Goal: Transaction & Acquisition: Book appointment/travel/reservation

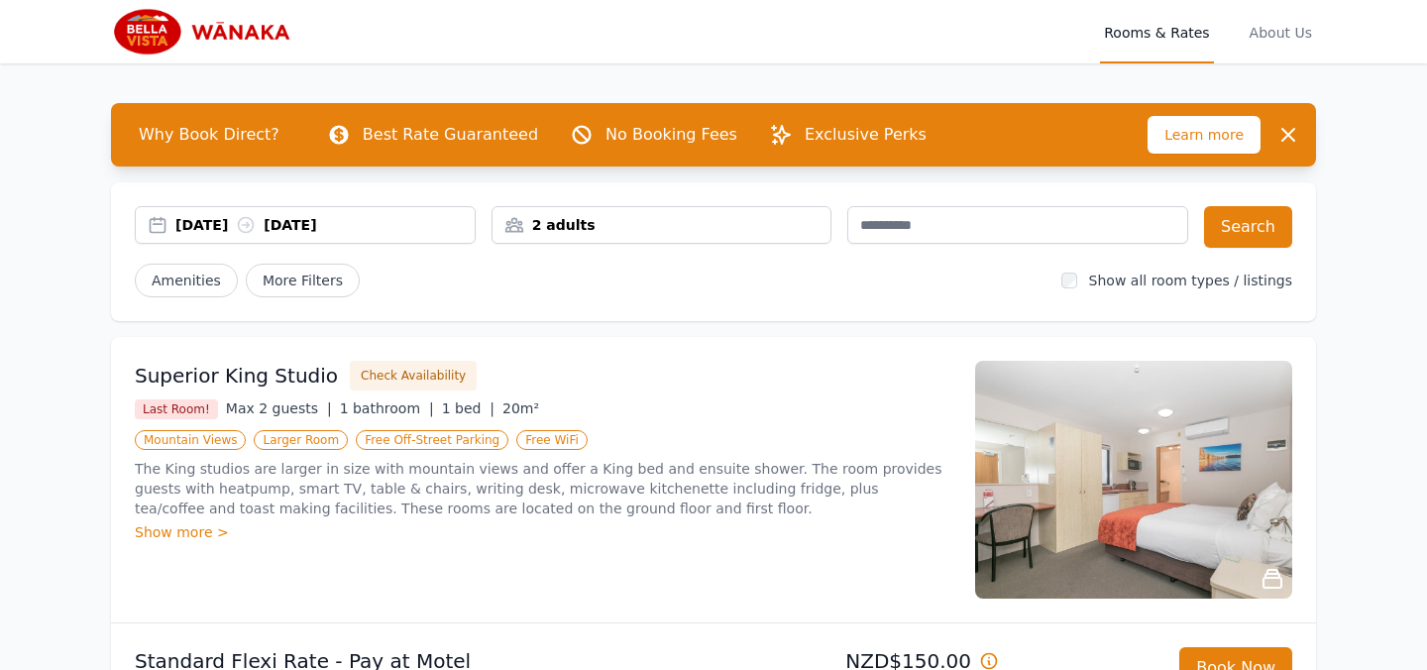
click at [236, 227] on div "[DATE] [DATE]" at bounding box center [324, 225] width 299 height 20
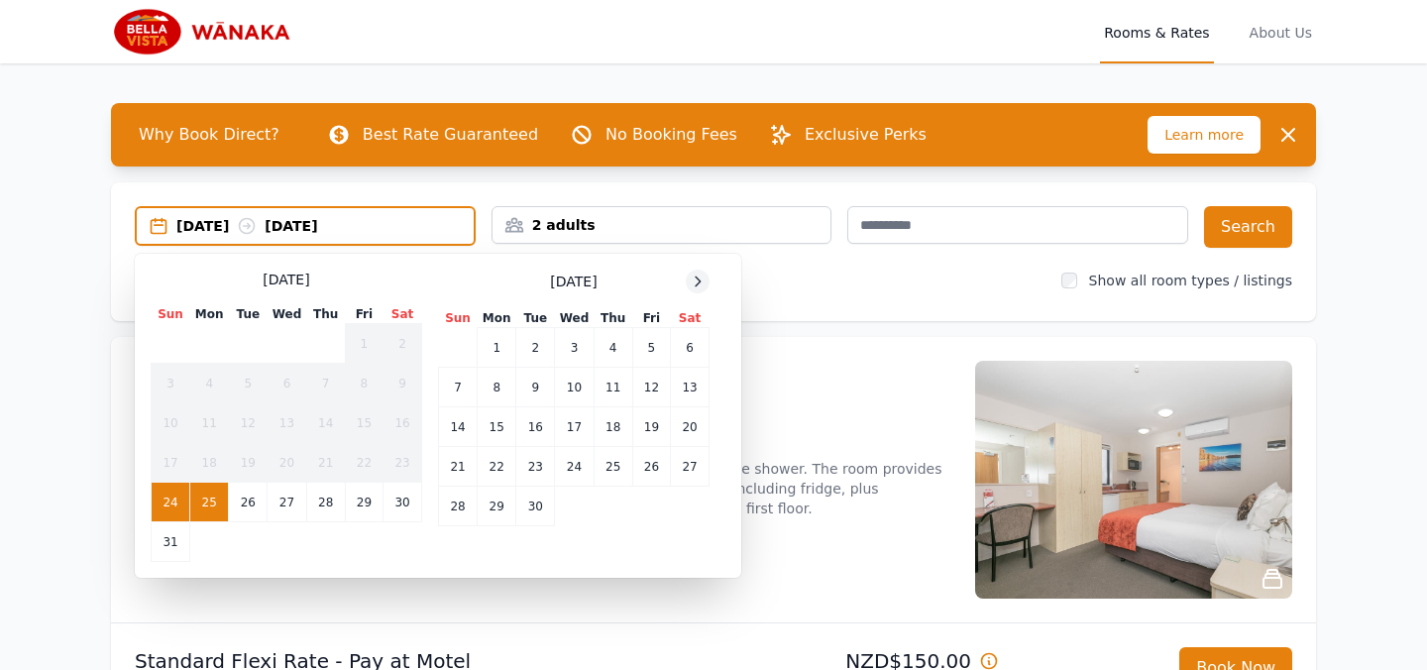
click at [703, 281] on icon at bounding box center [698, 281] width 16 height 16
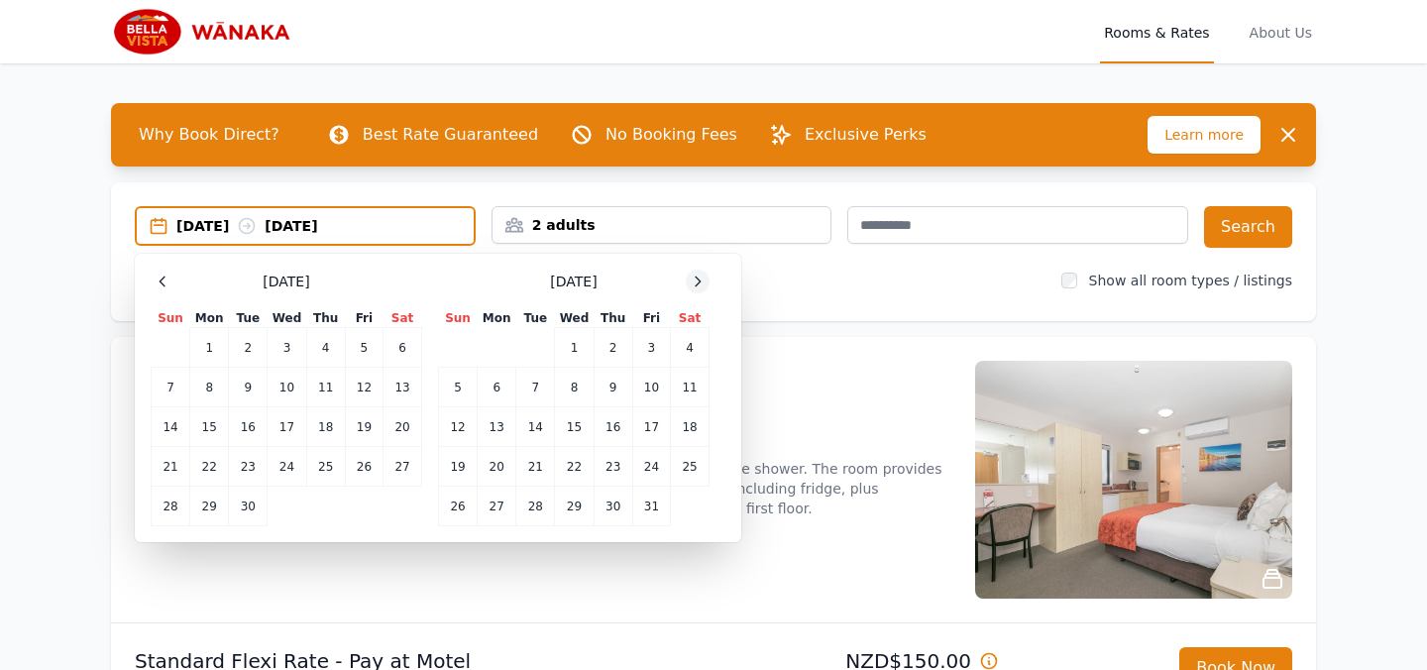
click at [703, 281] on icon at bounding box center [698, 281] width 16 height 16
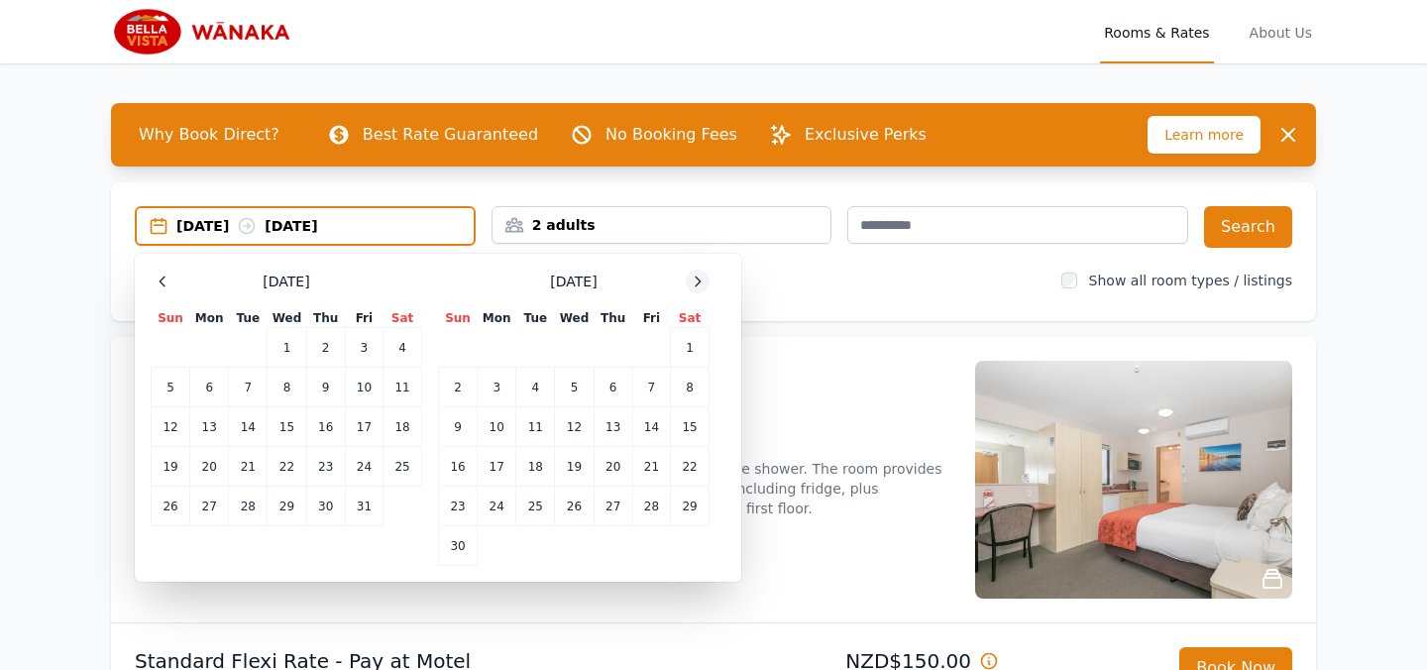
click at [703, 281] on icon at bounding box center [698, 281] width 16 height 16
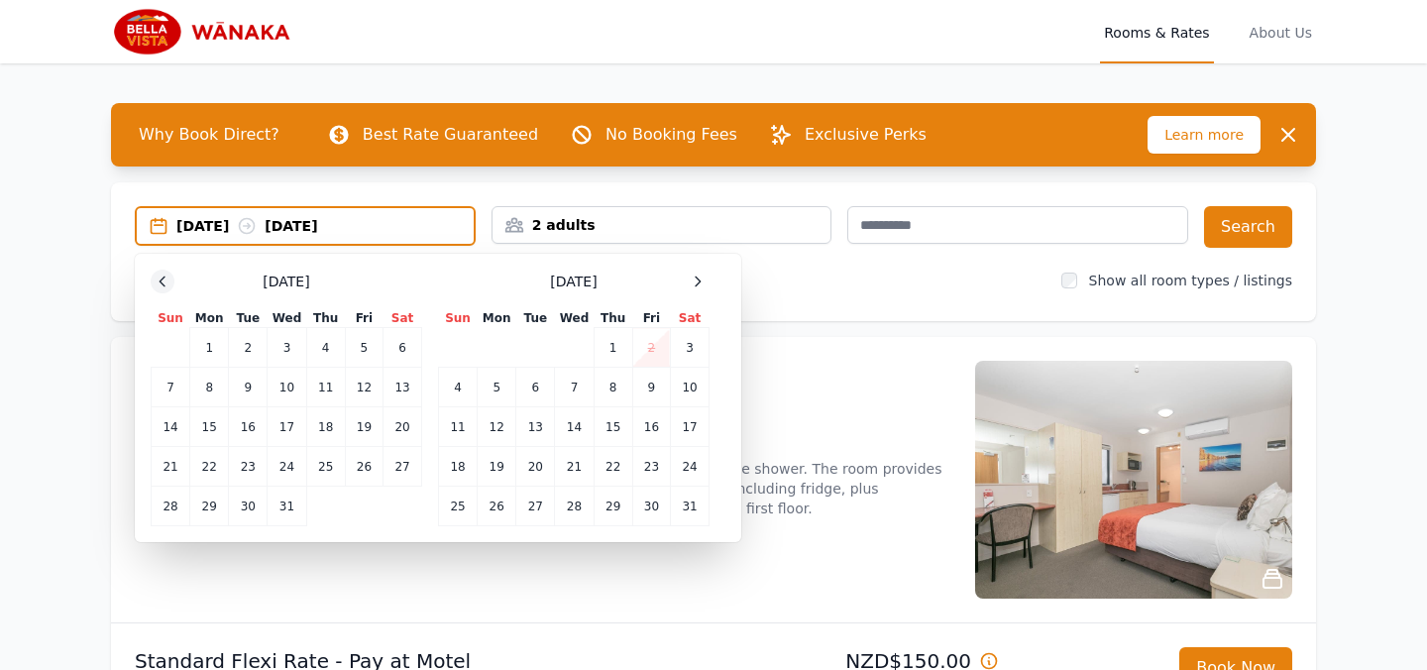
click at [167, 280] on icon at bounding box center [163, 281] width 16 height 16
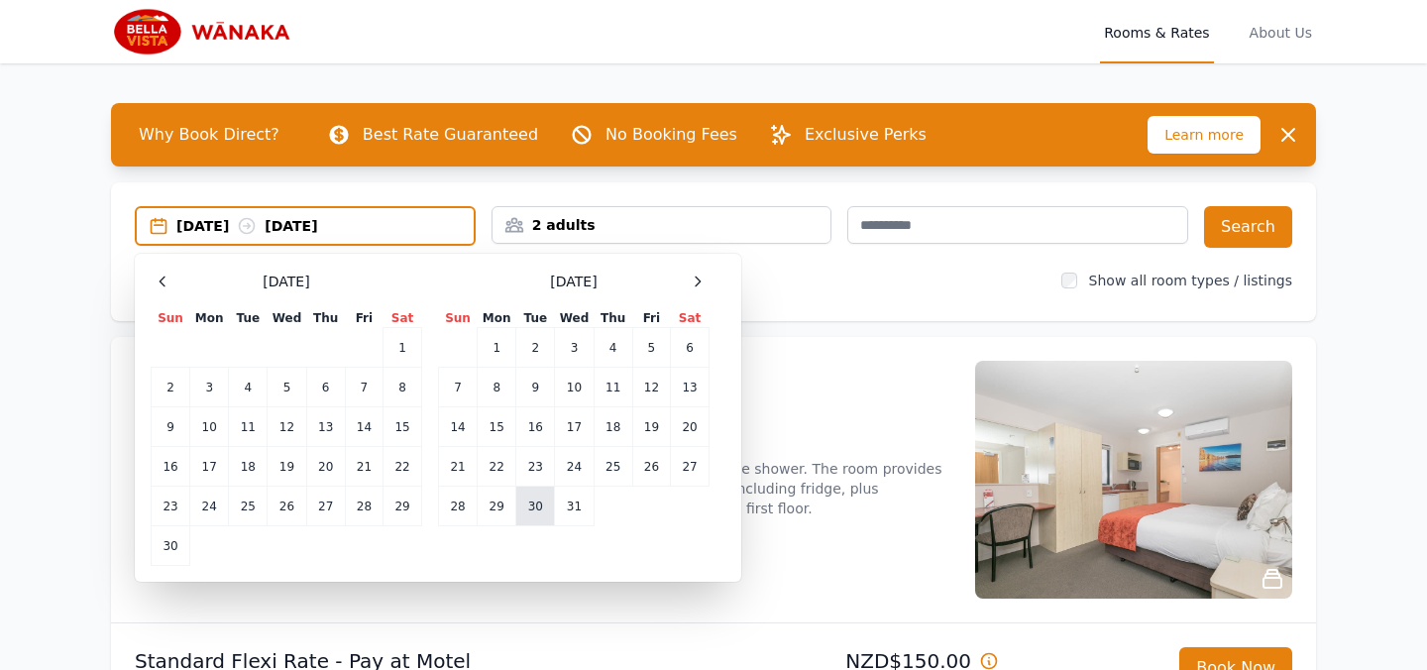
click at [530, 508] on td "30" at bounding box center [535, 507] width 39 height 40
click at [704, 285] on icon at bounding box center [698, 281] width 16 height 16
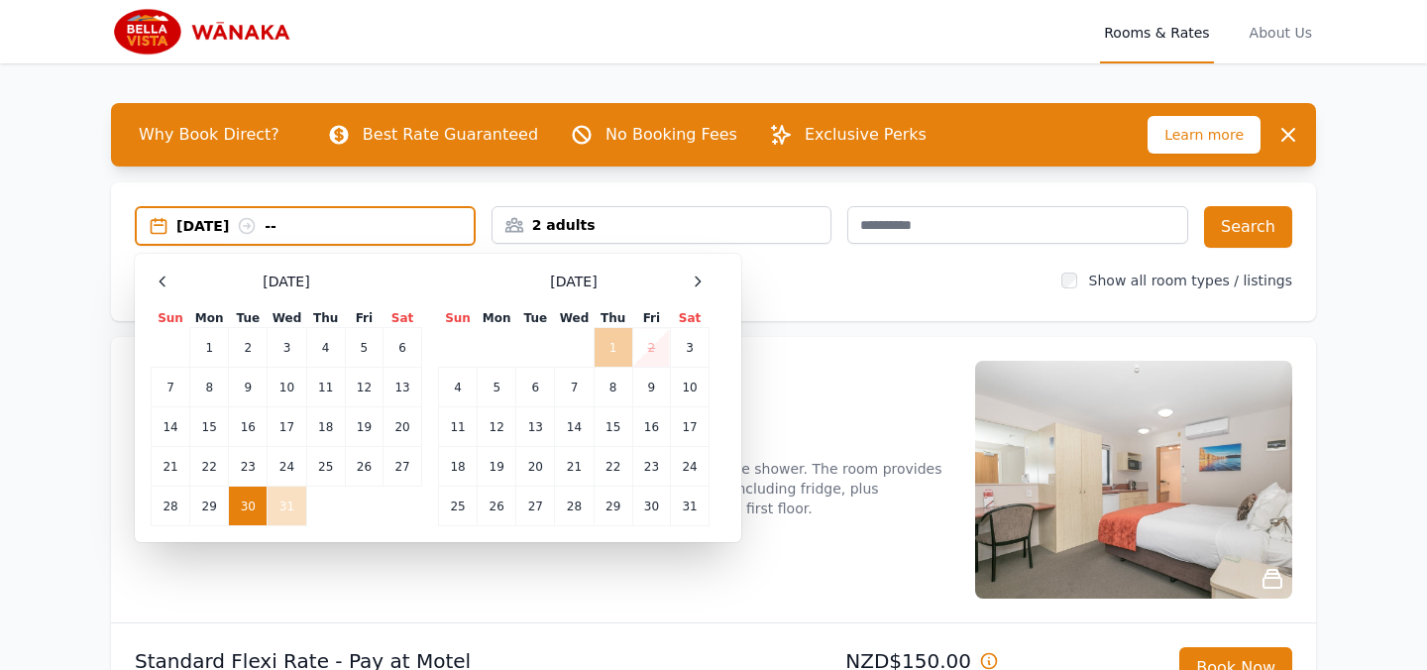
click at [607, 338] on td "1" at bounding box center [613, 348] width 39 height 40
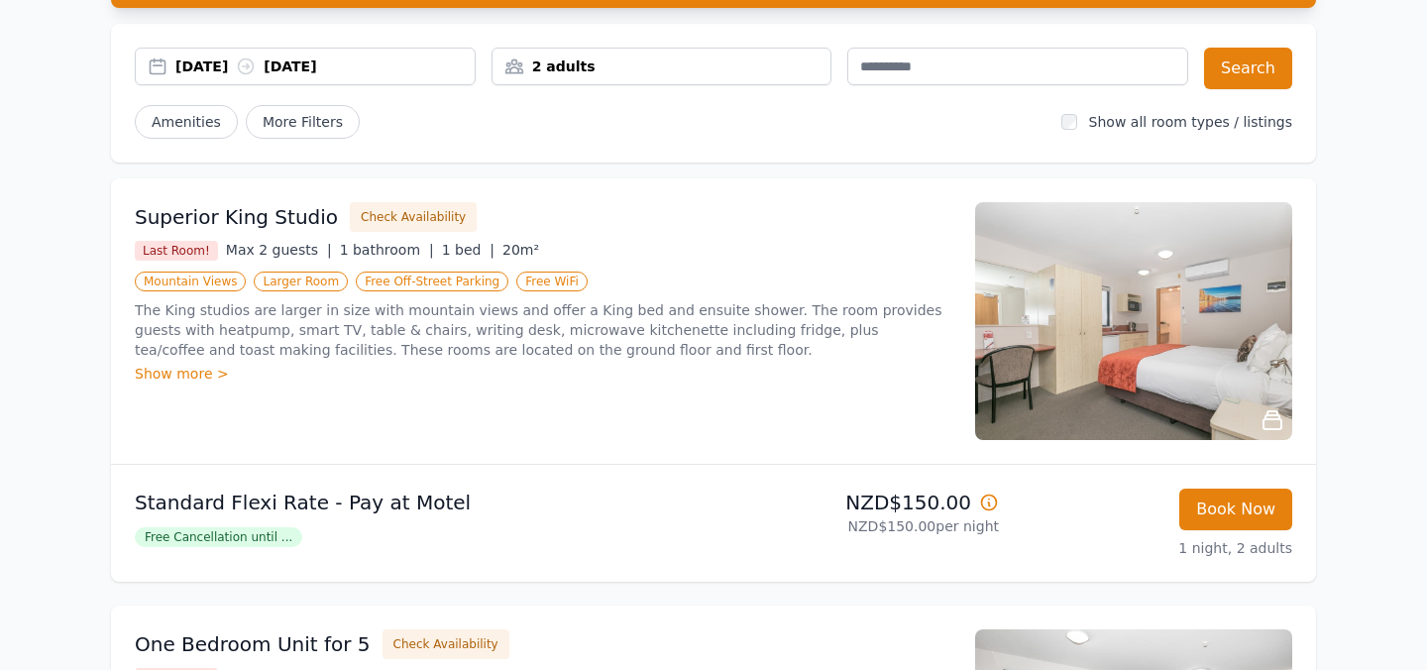
scroll to position [160, 0]
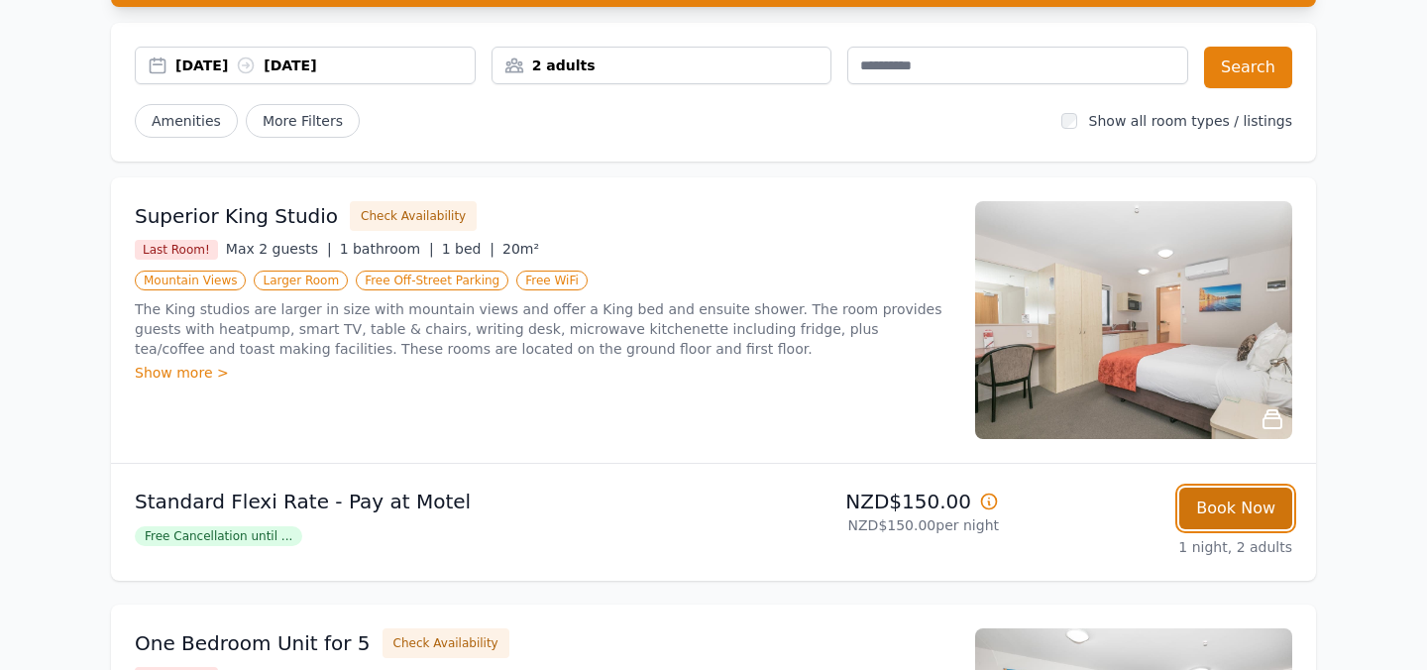
click at [1248, 495] on button "Book Now" at bounding box center [1235, 509] width 113 height 42
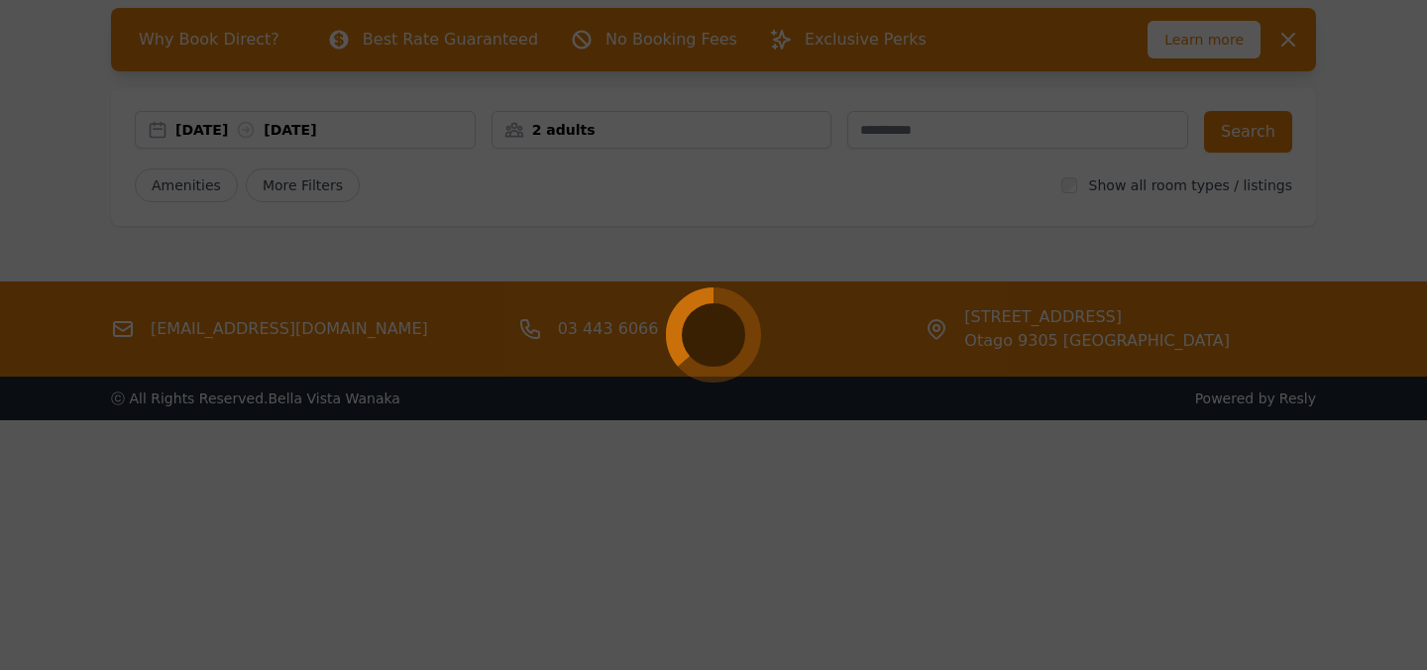
select select "**"
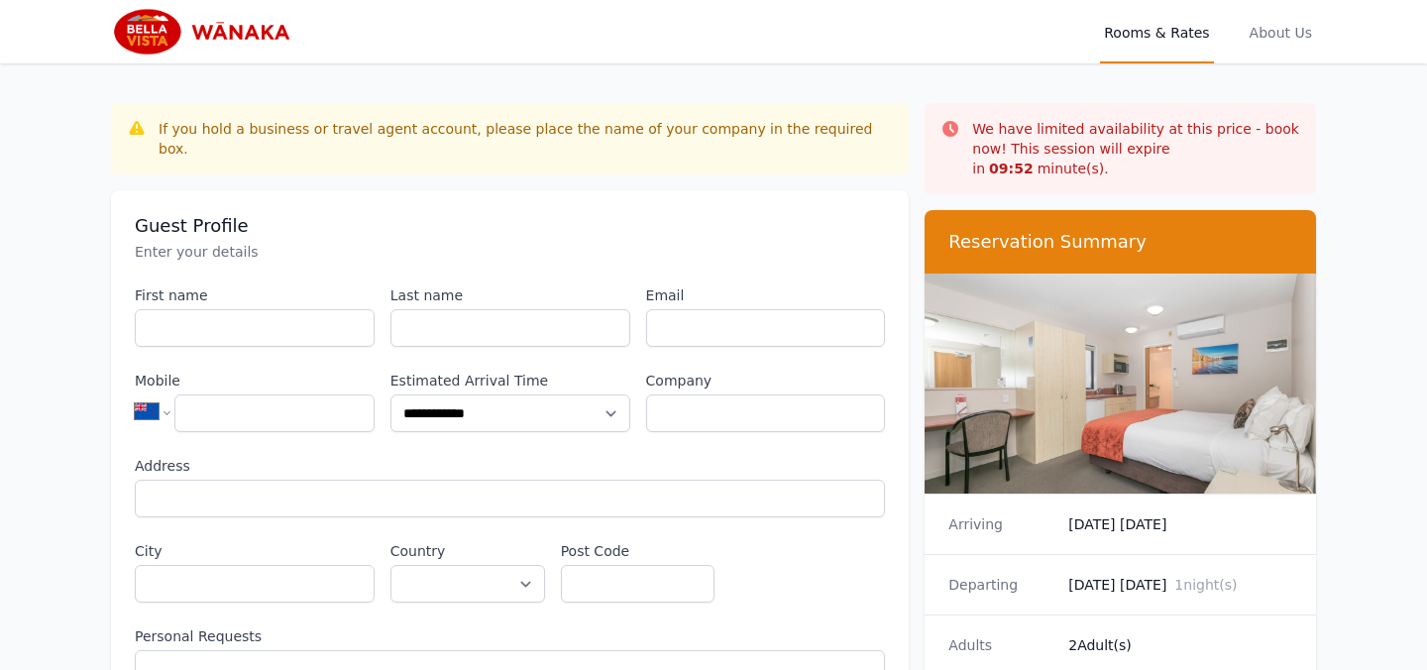
scroll to position [95, 0]
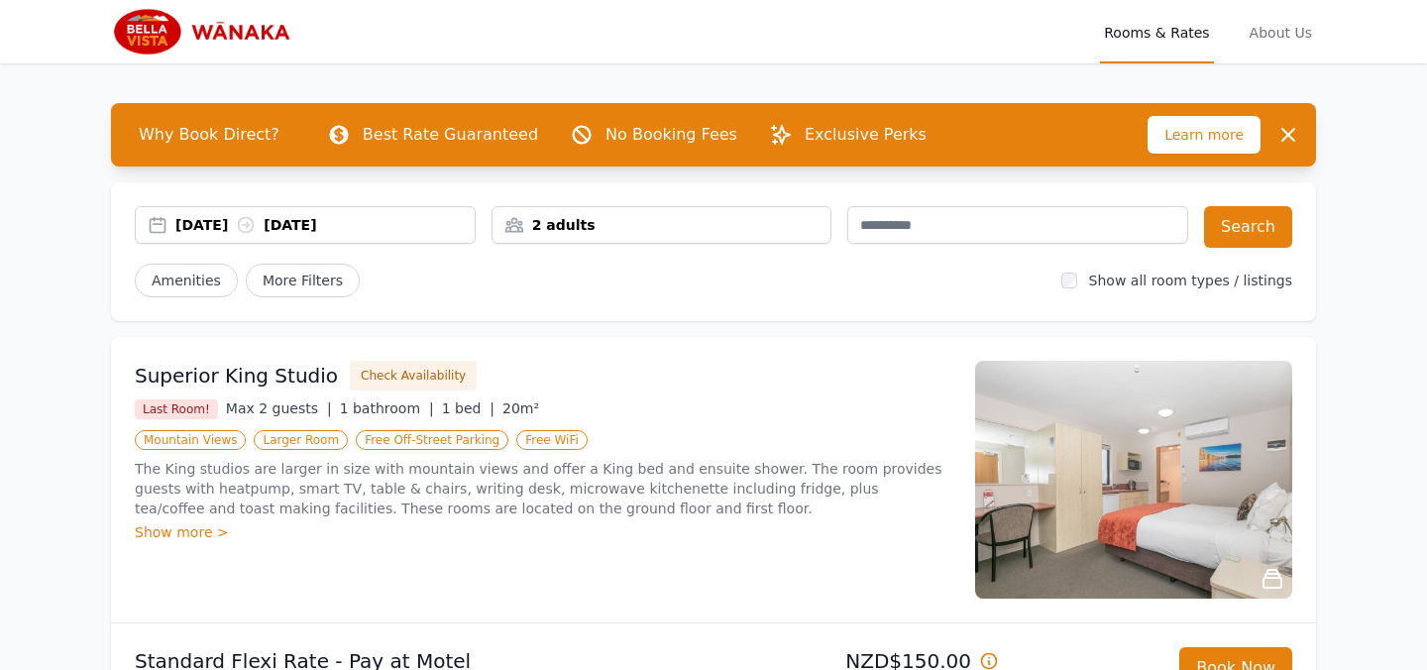
click at [574, 229] on div "2 adults" at bounding box center [661, 225] width 339 height 20
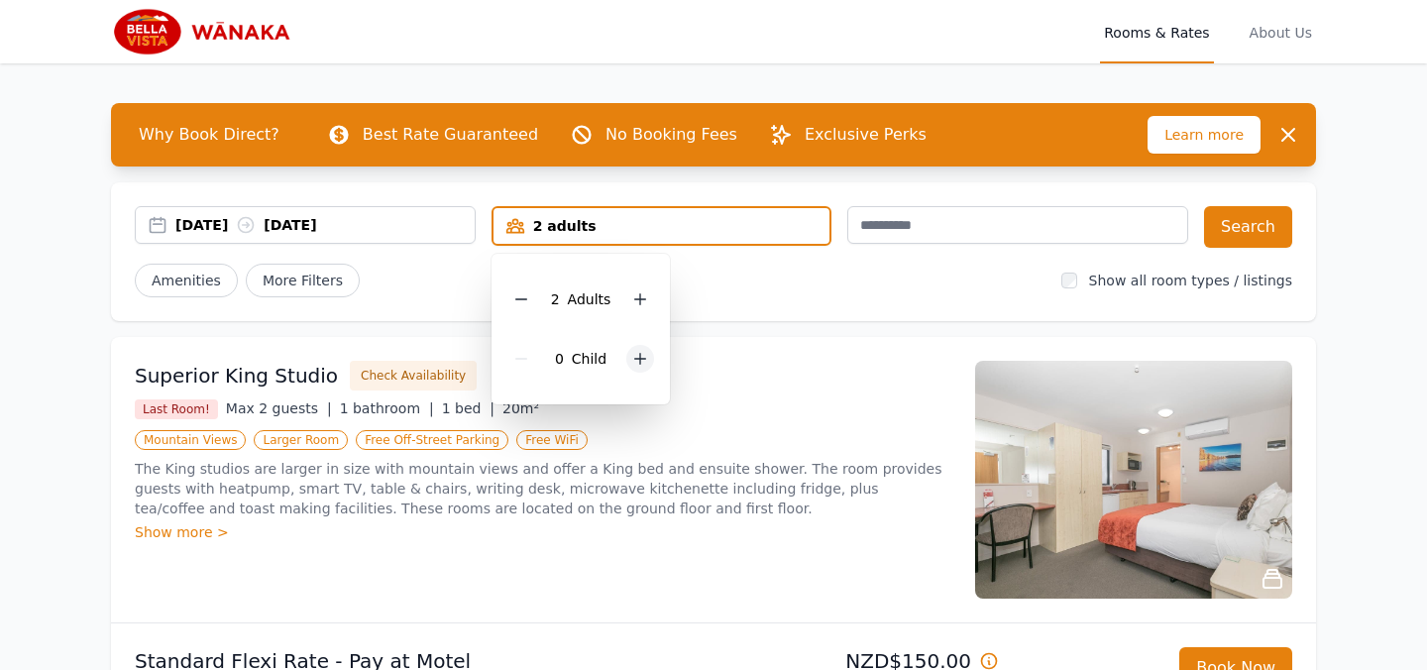
click at [634, 361] on icon at bounding box center [640, 359] width 16 height 16
click at [636, 298] on icon at bounding box center [640, 299] width 11 height 11
click at [1265, 223] on button "Search" at bounding box center [1248, 227] width 88 height 42
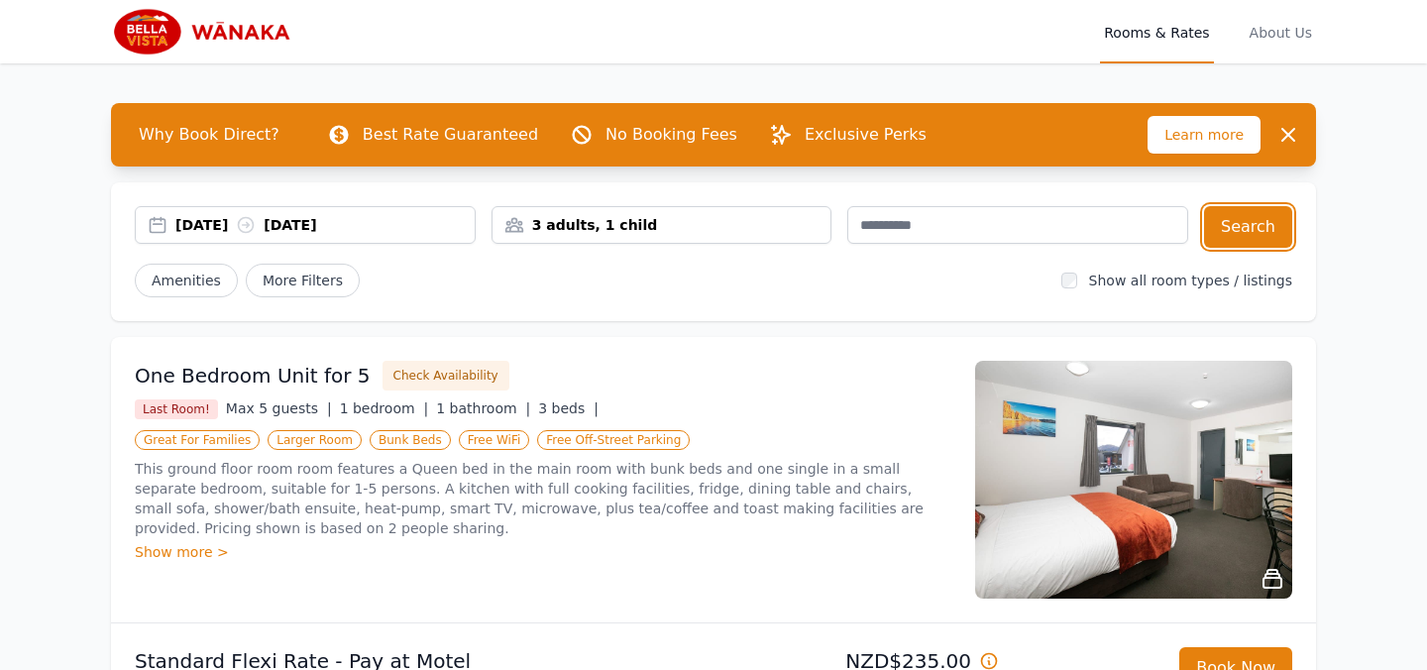
click at [372, 231] on div "[DATE] [DATE]" at bounding box center [324, 225] width 299 height 20
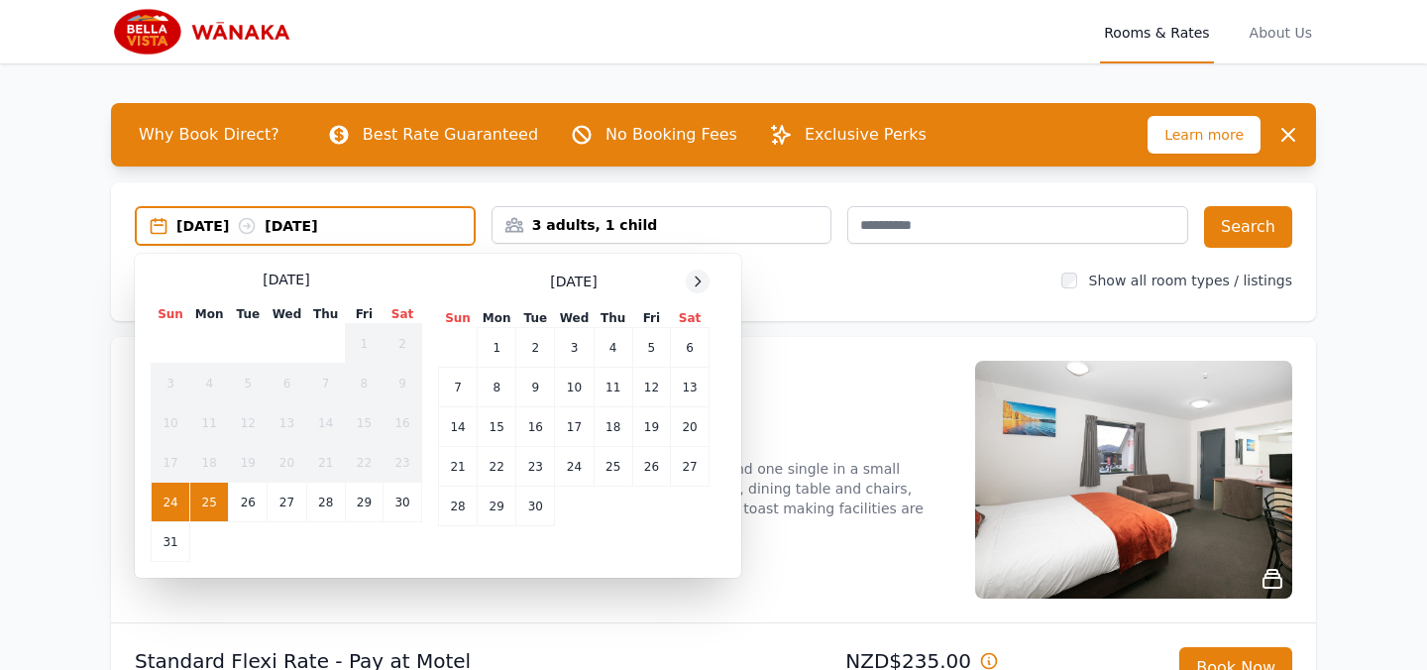
click at [700, 281] on icon at bounding box center [698, 280] width 5 height 9
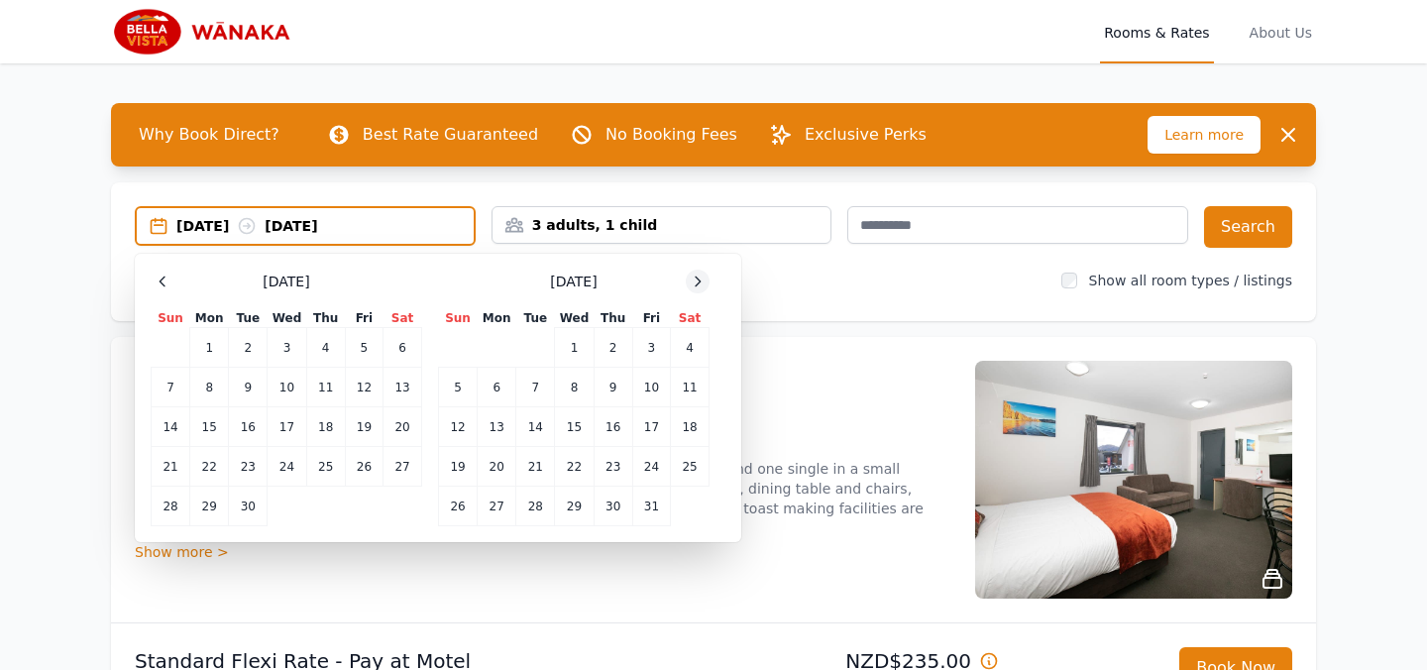
click at [700, 281] on icon at bounding box center [698, 280] width 5 height 9
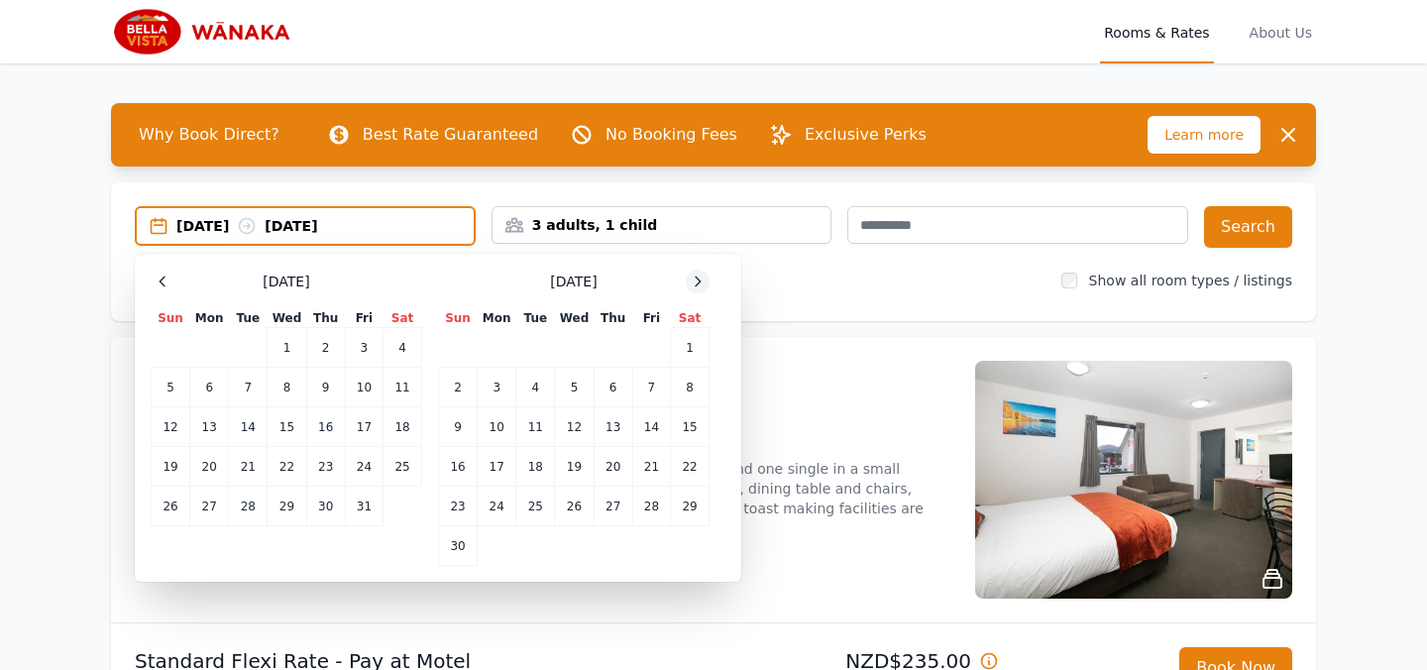
click at [700, 281] on icon at bounding box center [698, 280] width 5 height 9
click at [533, 503] on td "30" at bounding box center [535, 507] width 39 height 40
click at [697, 280] on icon at bounding box center [698, 281] width 16 height 16
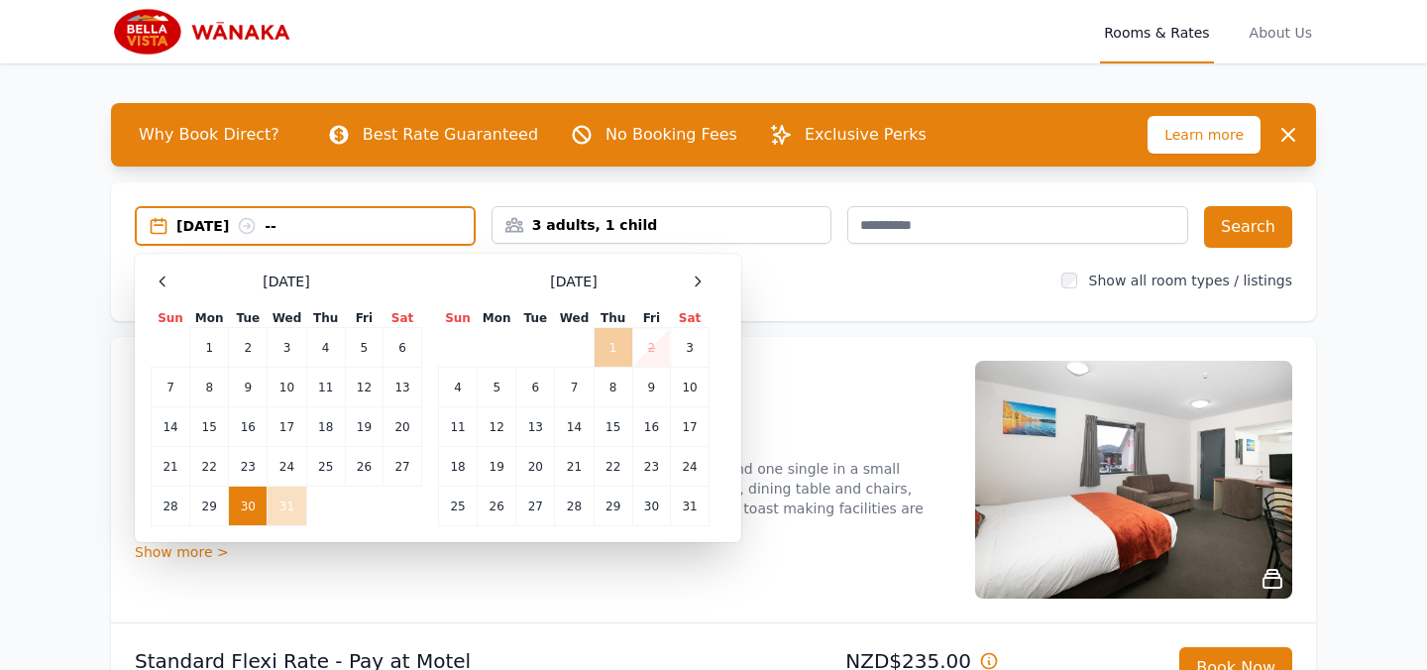
click at [612, 353] on td "1" at bounding box center [613, 348] width 39 height 40
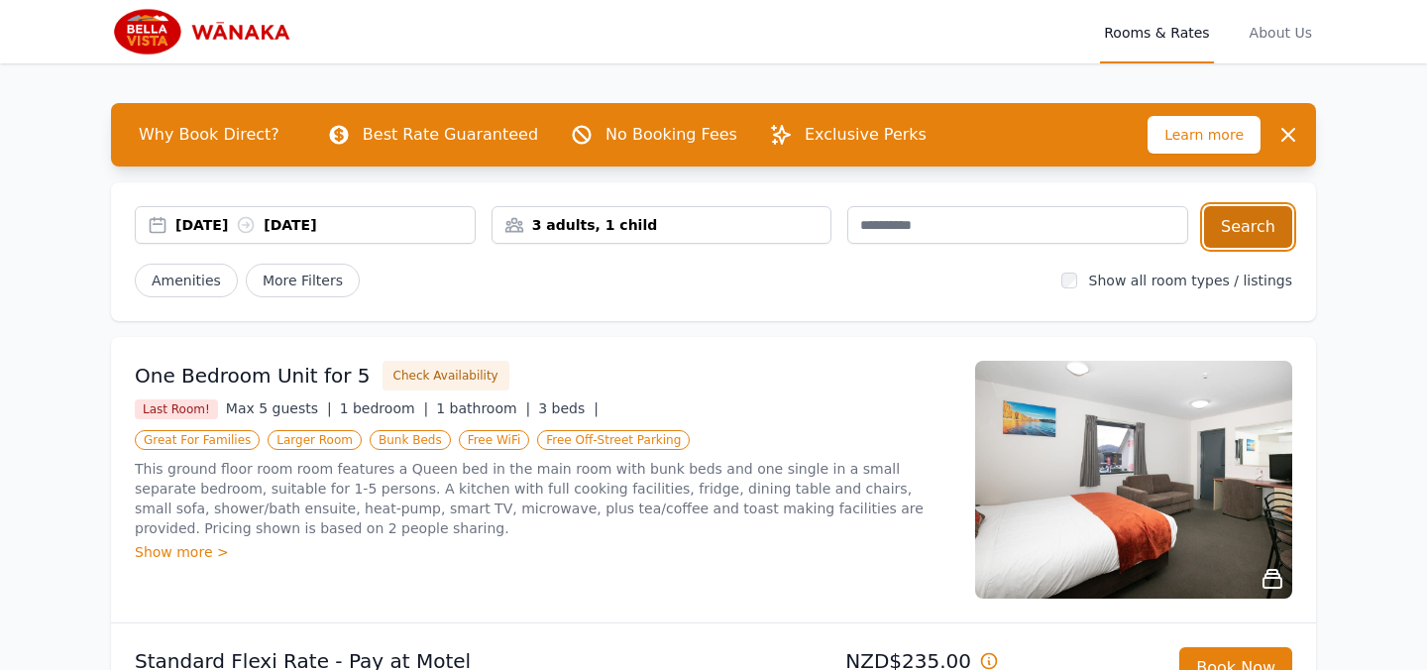
click at [1248, 225] on button "Search" at bounding box center [1248, 227] width 88 height 42
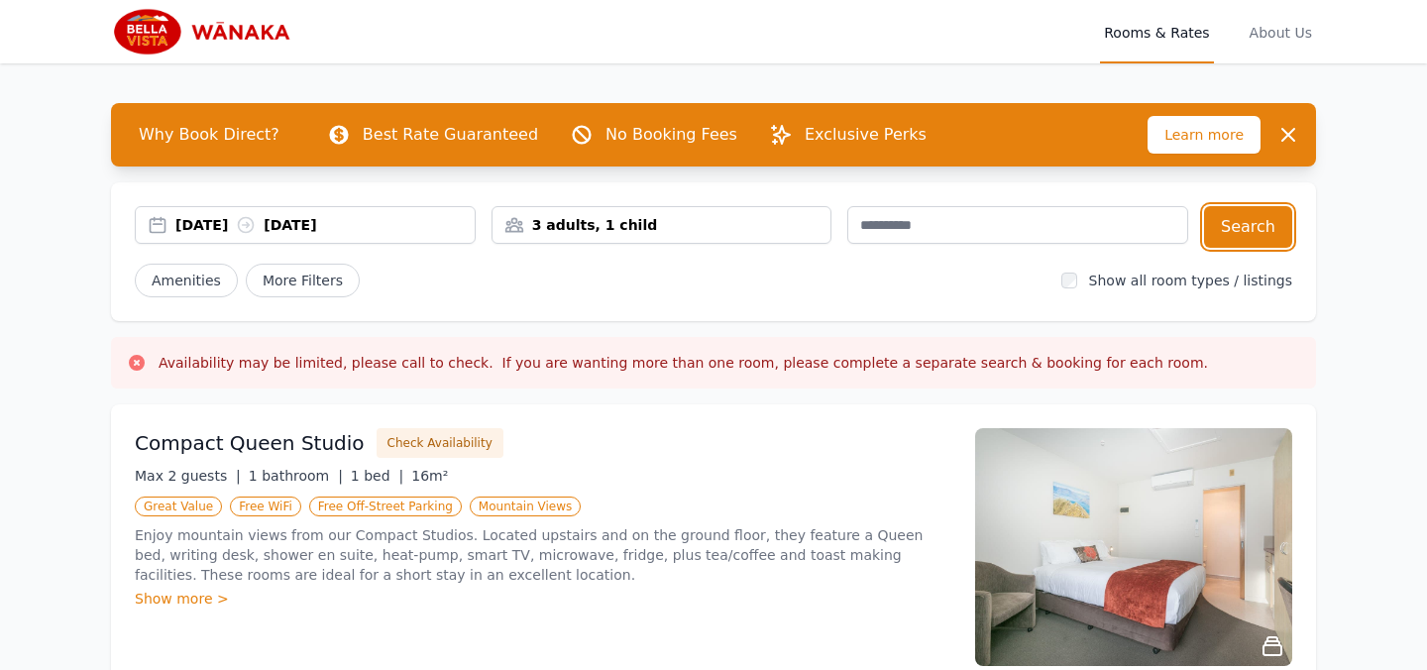
click at [685, 220] on div "3 adults, 1 child" at bounding box center [661, 225] width 339 height 20
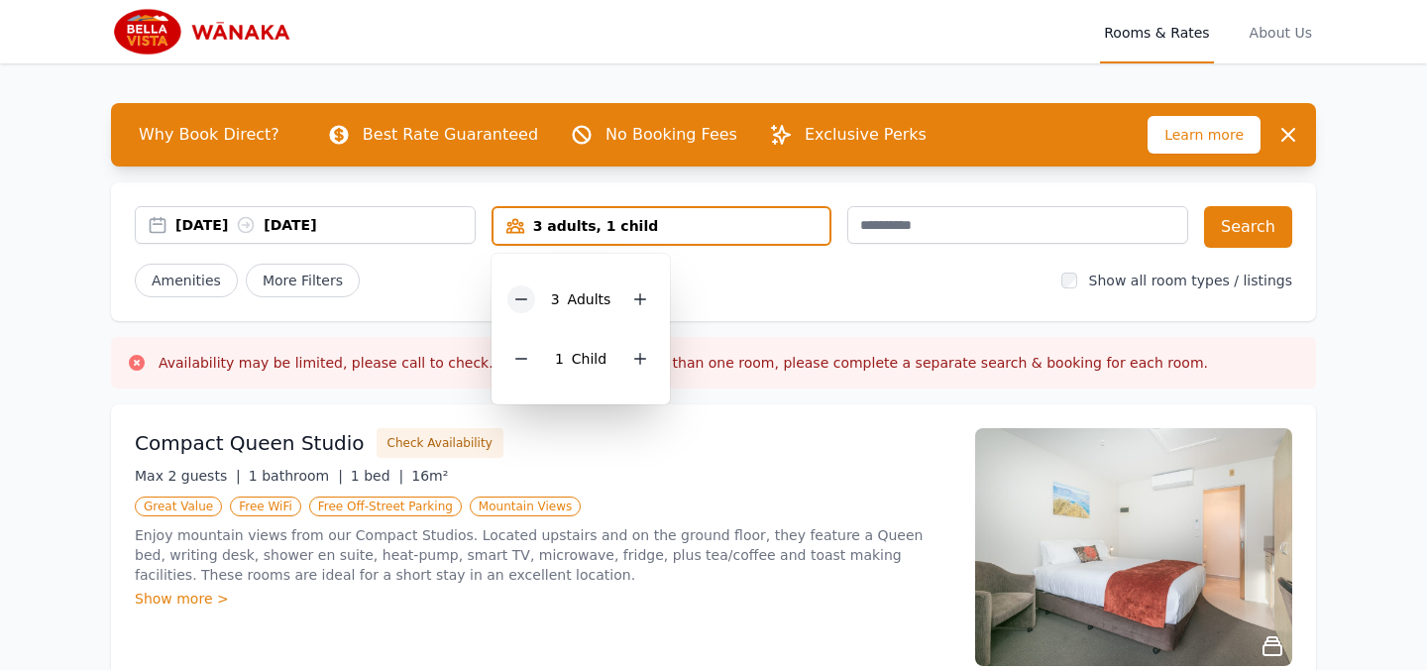
click at [514, 306] on icon at bounding box center [521, 299] width 16 height 16
click at [630, 286] on div at bounding box center [633, 299] width 28 height 28
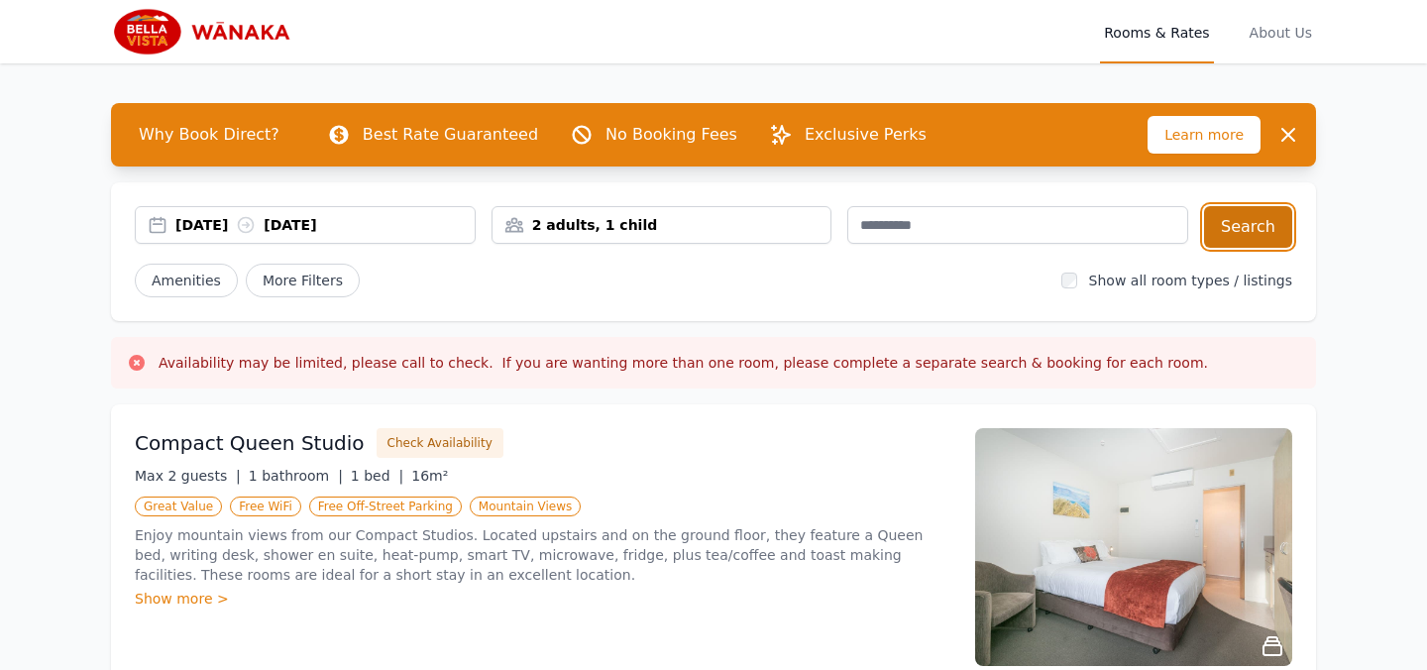
click at [1236, 224] on button "Search" at bounding box center [1248, 227] width 88 height 42
click at [730, 218] on div "2 adults, 1 child" at bounding box center [661, 225] width 339 height 20
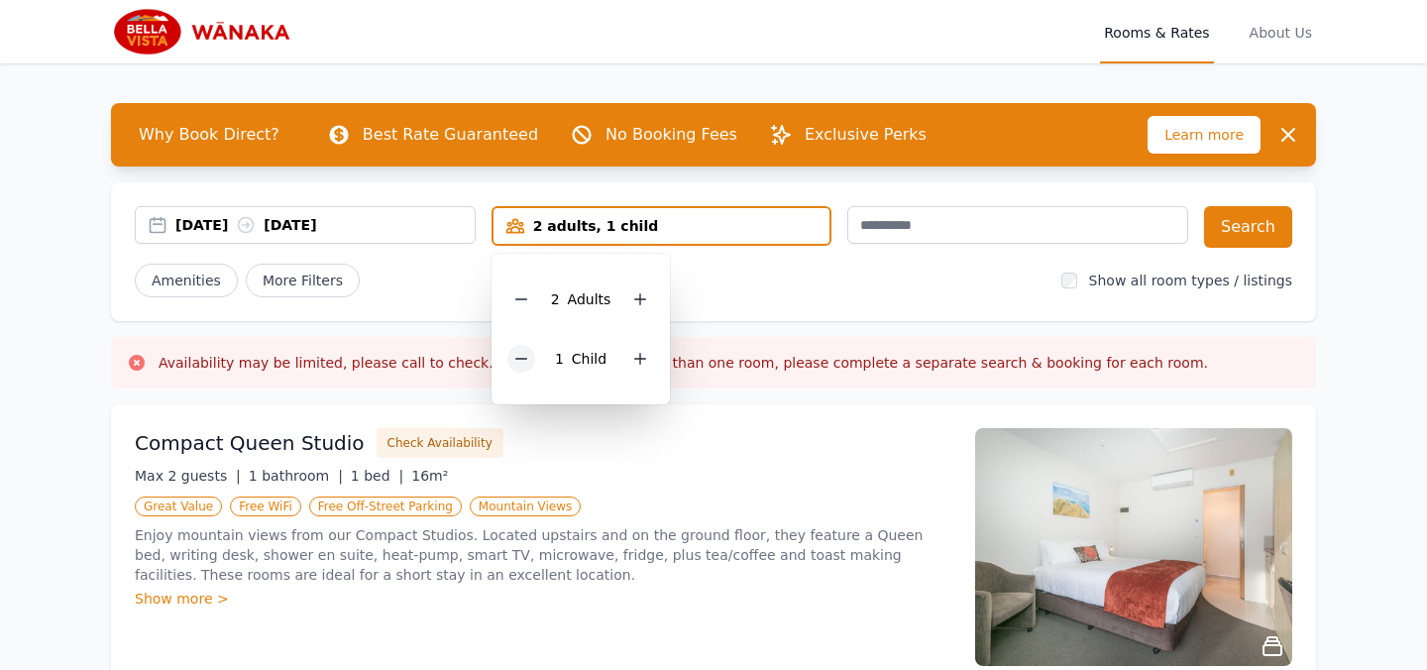
click at [522, 359] on icon at bounding box center [520, 359] width 11 height 0
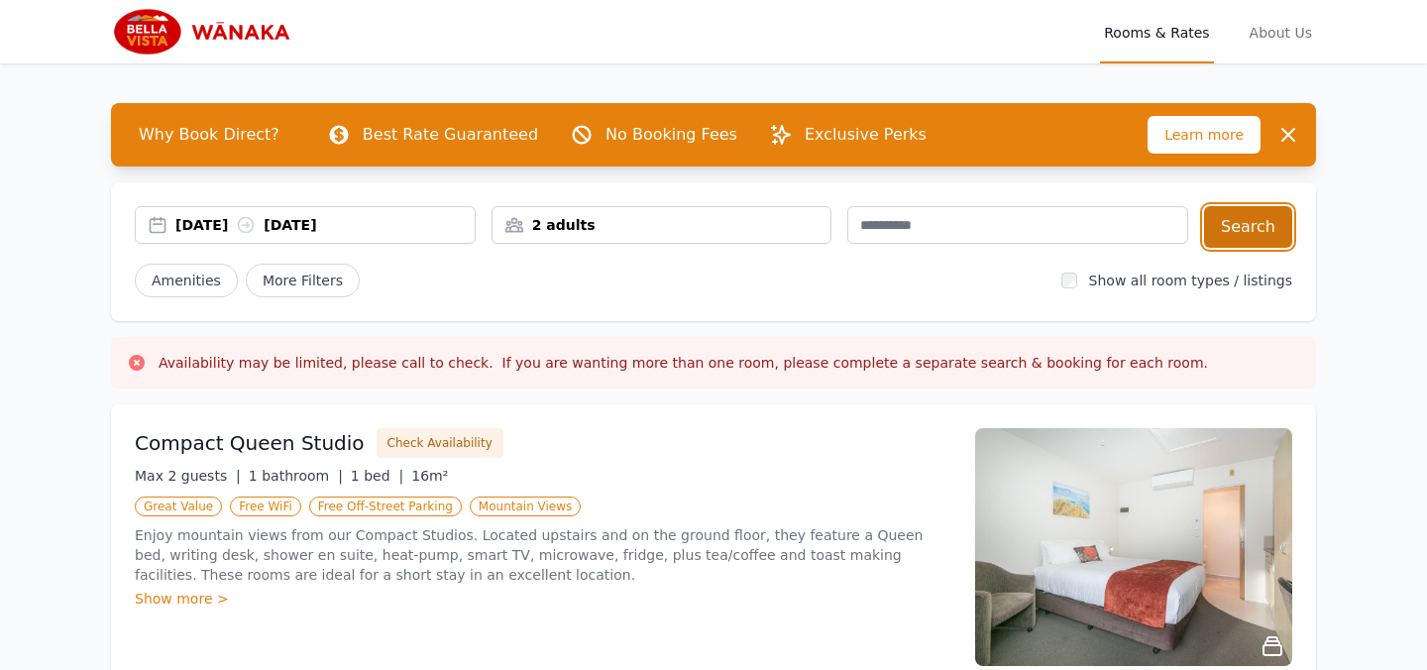
click at [1238, 231] on button "Search" at bounding box center [1248, 227] width 88 height 42
click at [1261, 232] on button "Search" at bounding box center [1248, 227] width 88 height 42
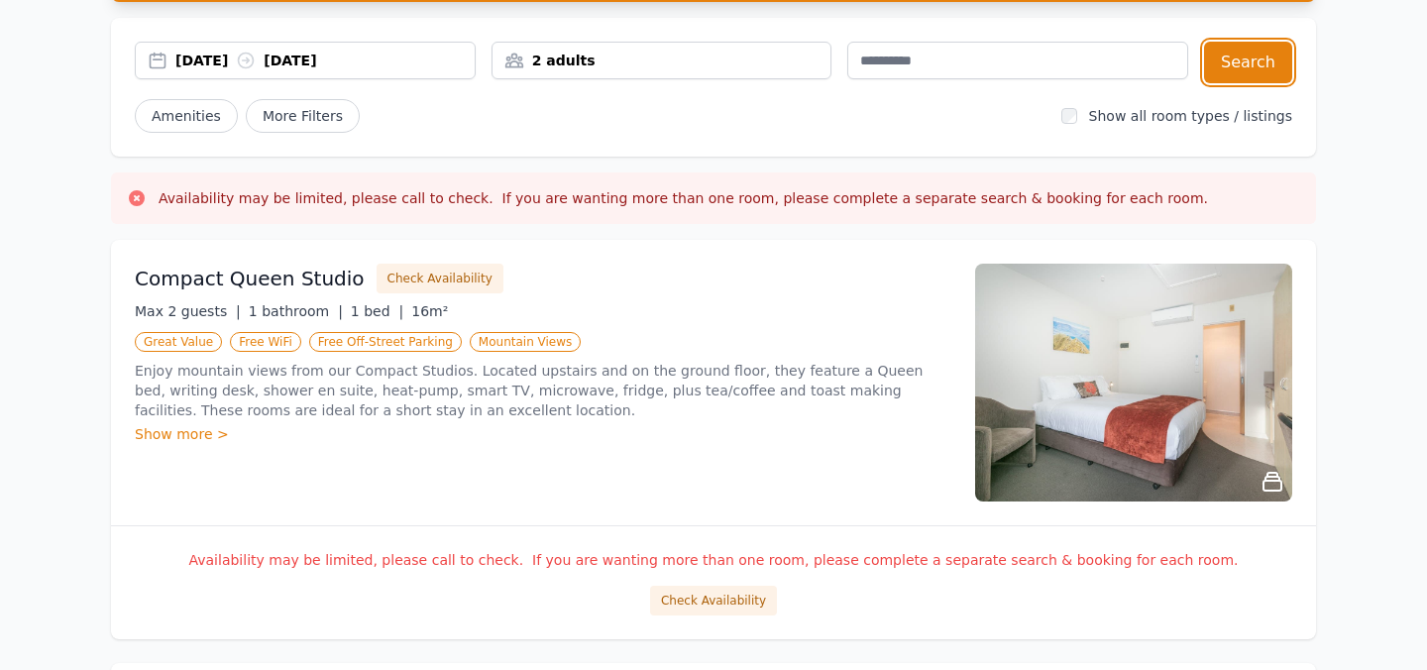
scroll to position [171, 0]
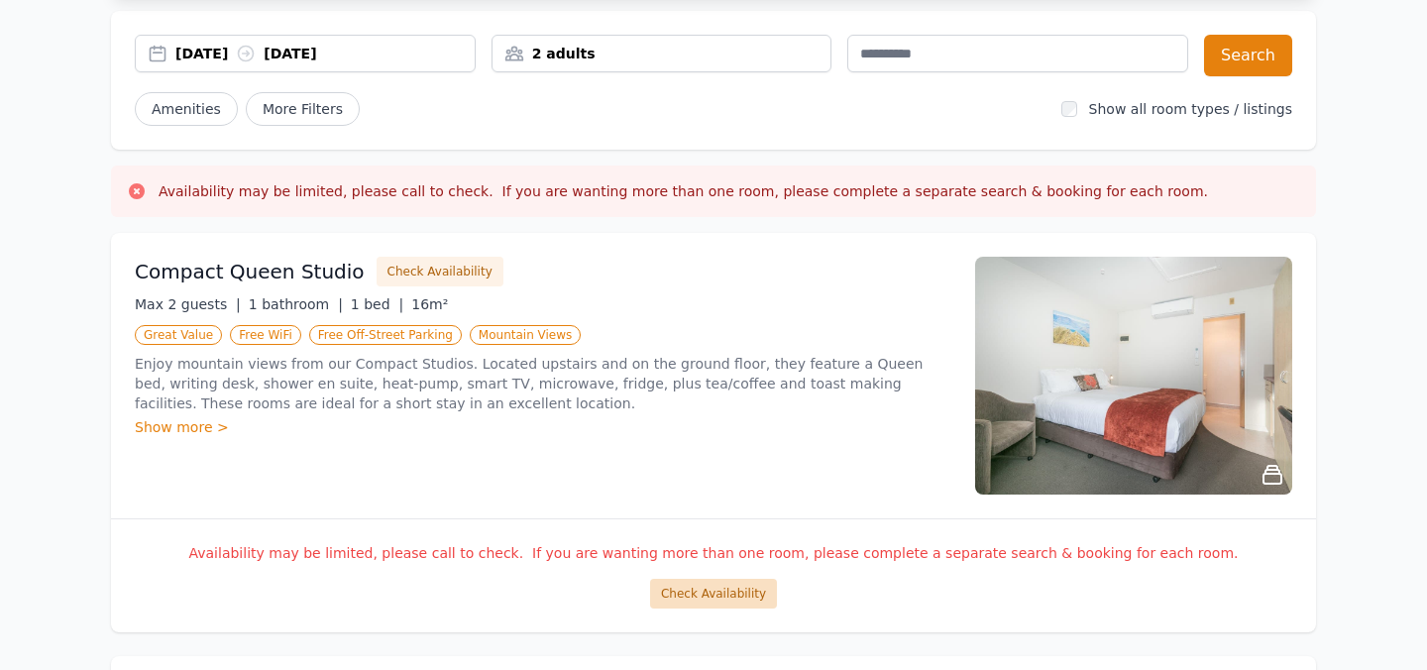
click at [707, 594] on button "Check Availability" at bounding box center [713, 594] width 127 height 30
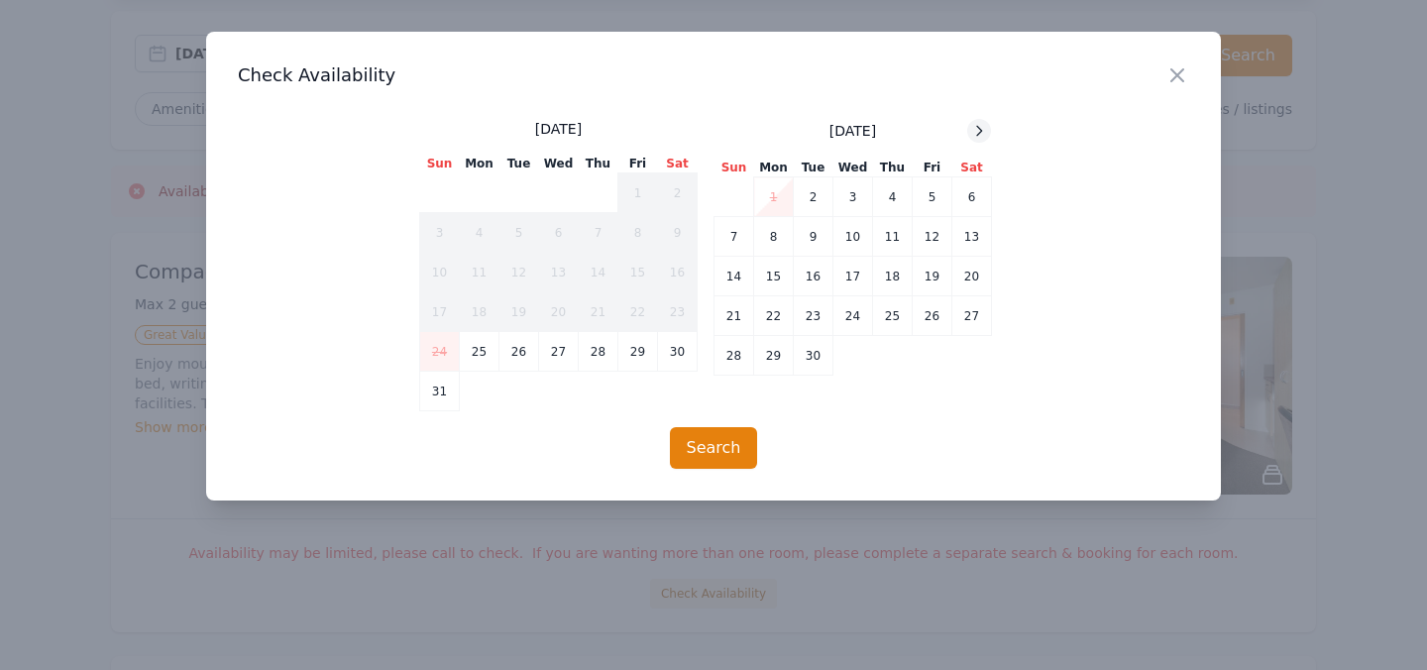
click at [981, 120] on div at bounding box center [979, 131] width 24 height 24
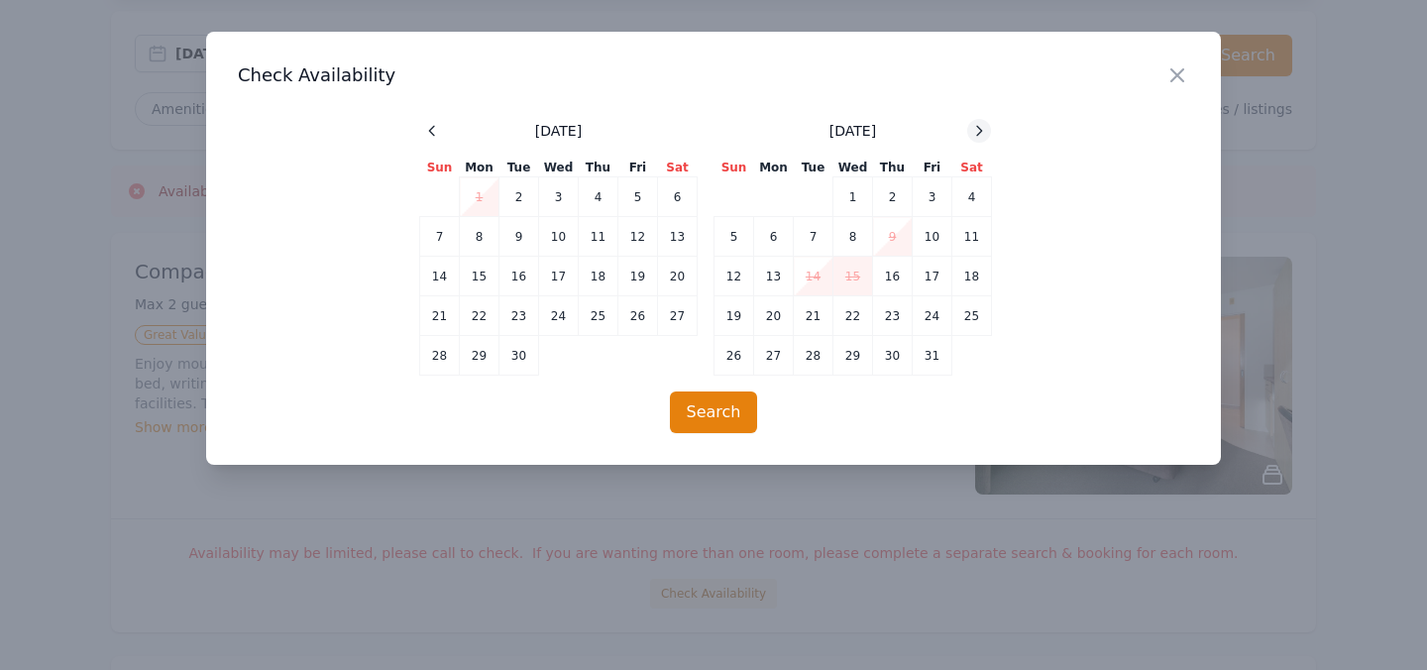
click at [981, 120] on div at bounding box center [979, 131] width 24 height 24
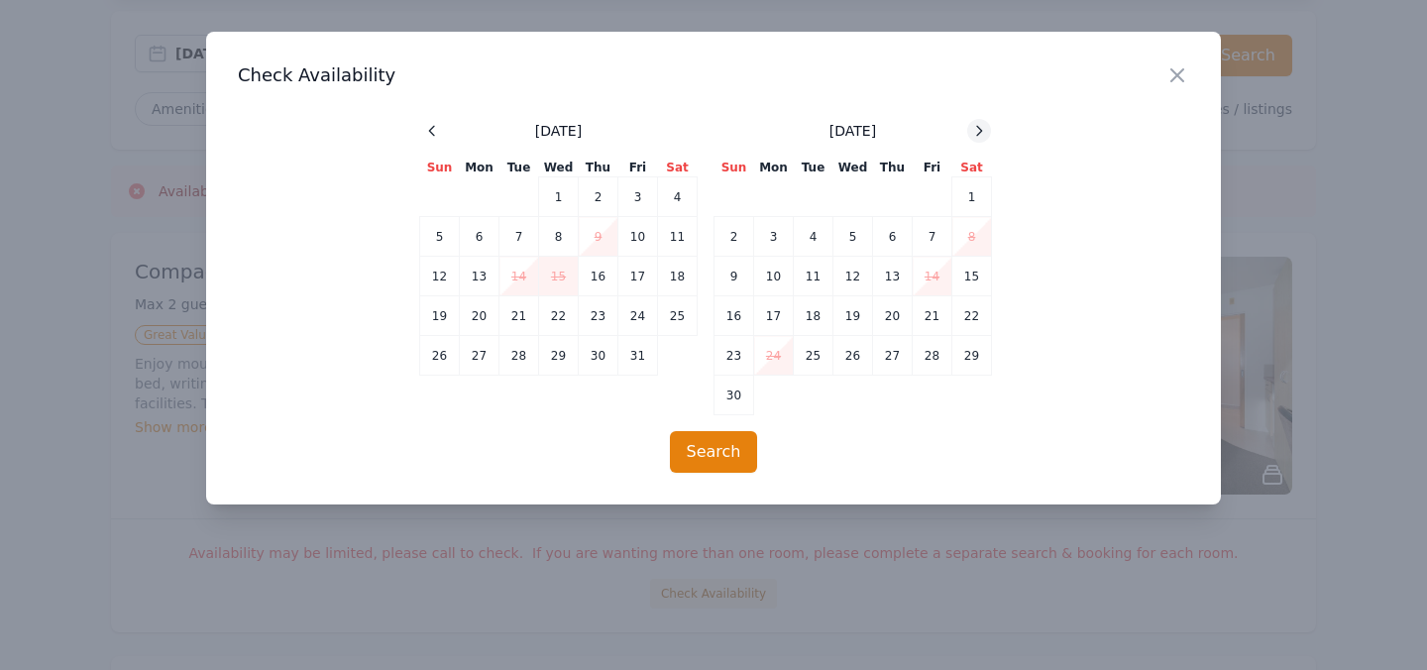
click at [981, 120] on div at bounding box center [979, 131] width 24 height 24
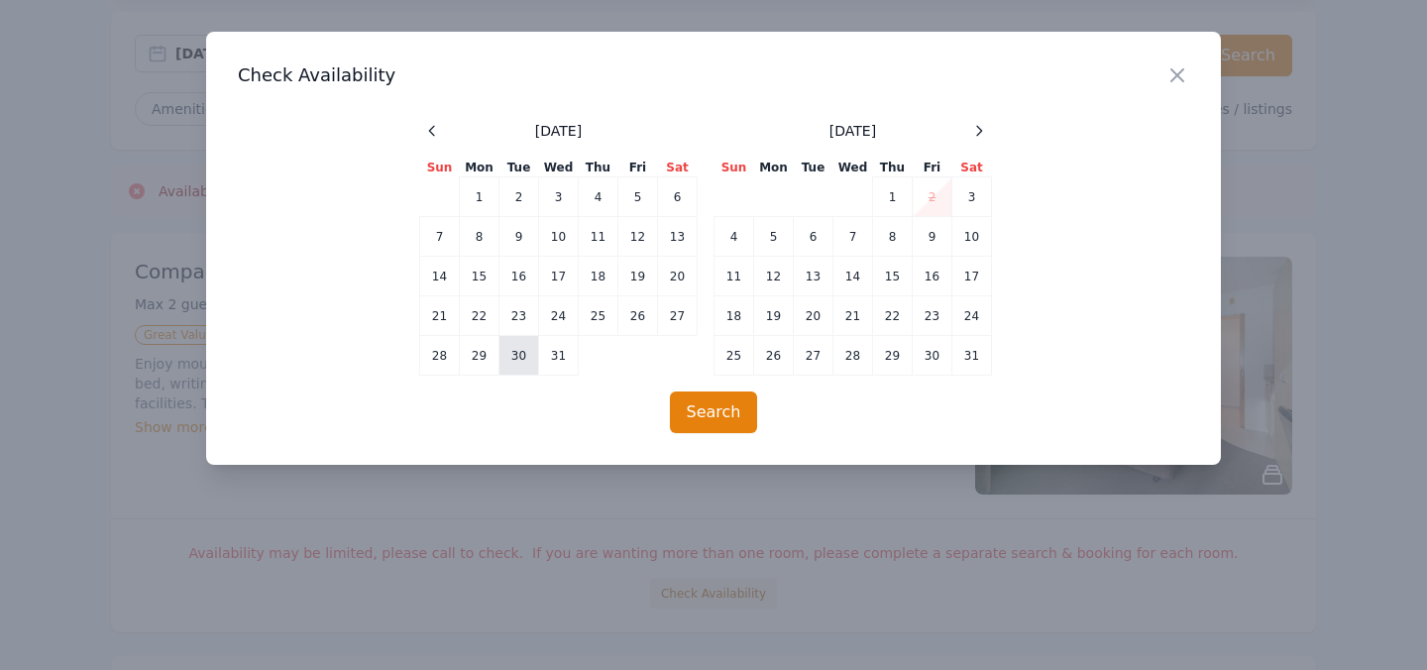
click at [517, 359] on td "30" at bounding box center [519, 356] width 40 height 40
click at [891, 201] on td "1" at bounding box center [893, 197] width 40 height 40
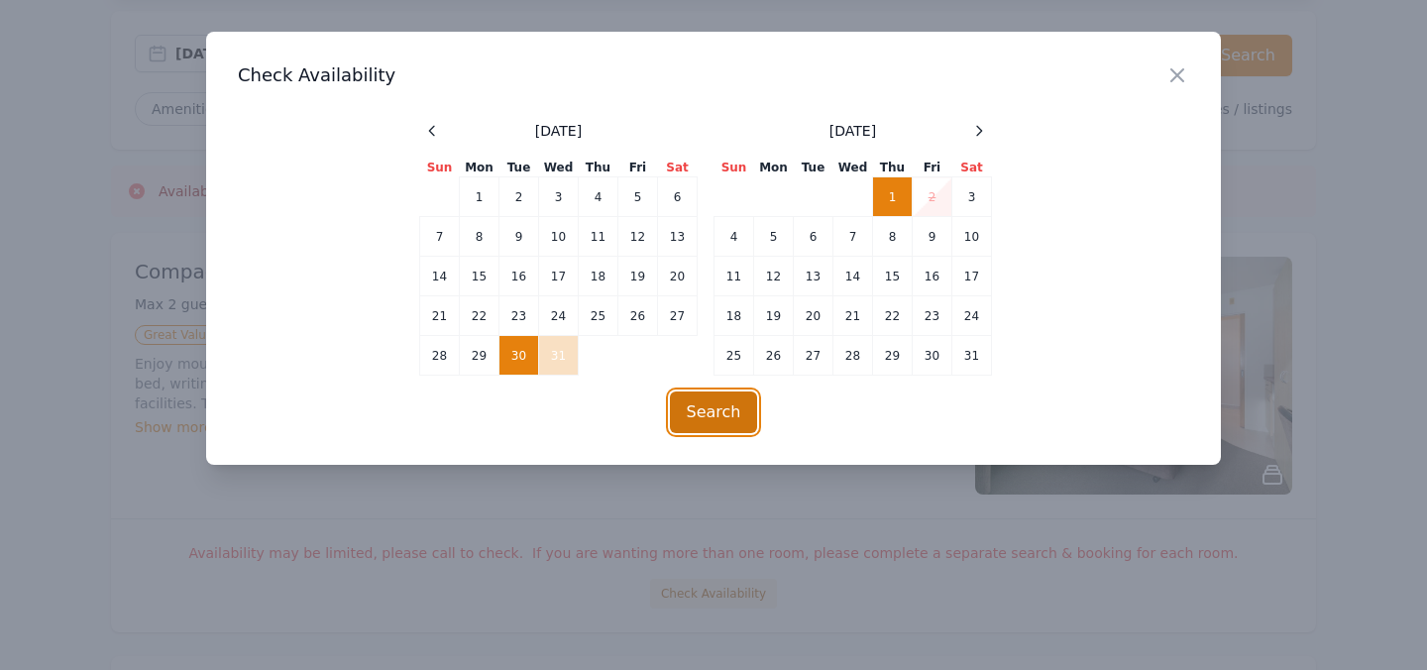
click at [714, 403] on button "Search" at bounding box center [714, 412] width 88 height 42
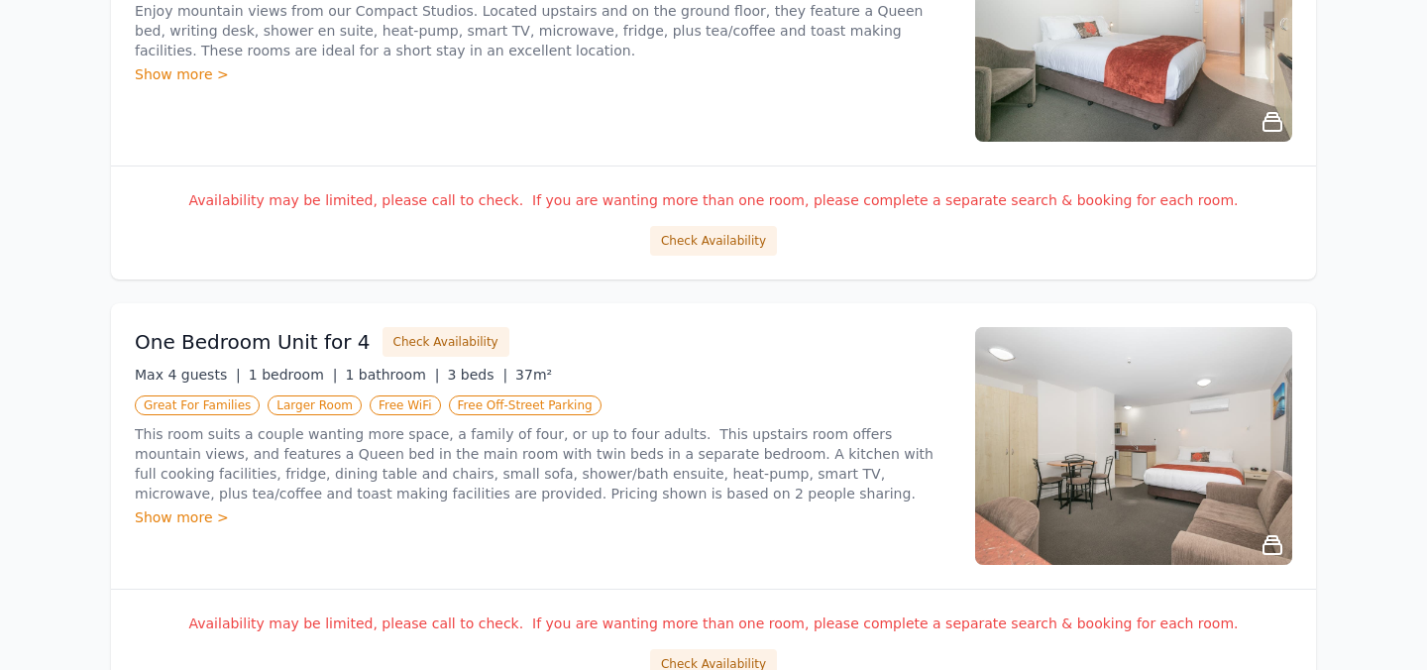
scroll to position [0, 0]
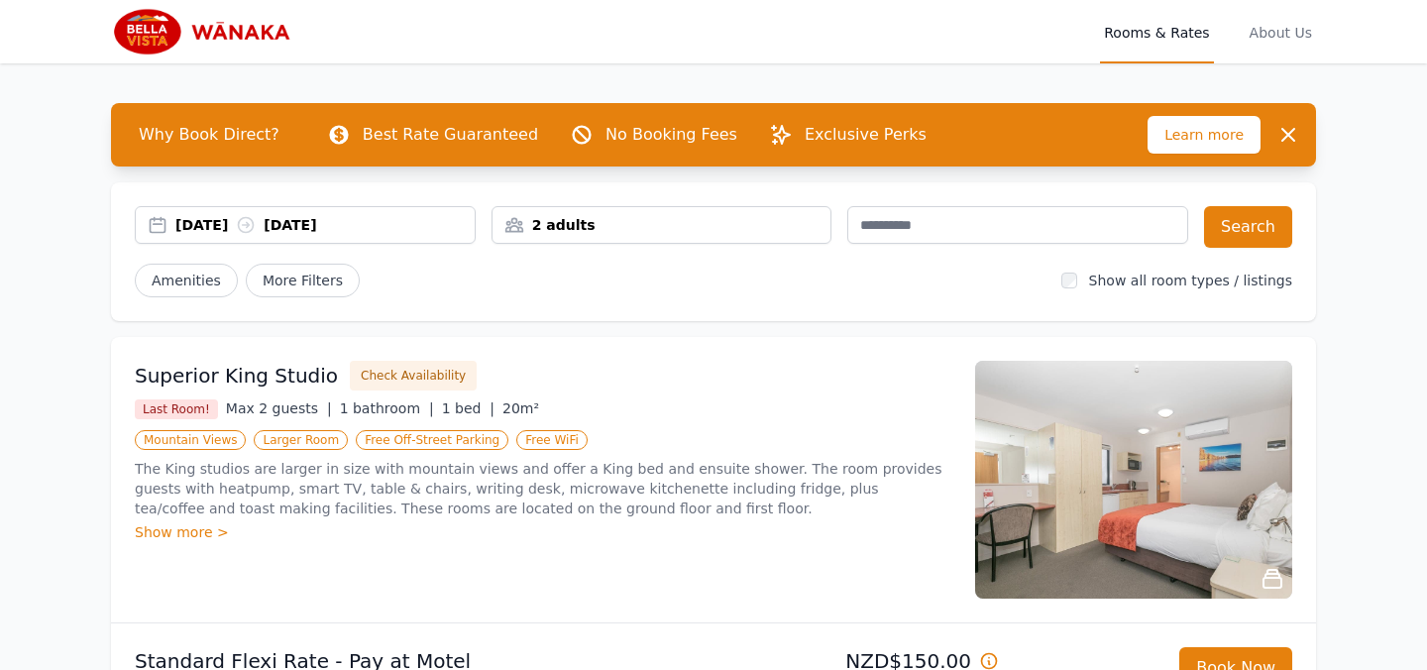
click at [421, 215] on div "[DATE] [DATE]" at bounding box center [324, 225] width 299 height 20
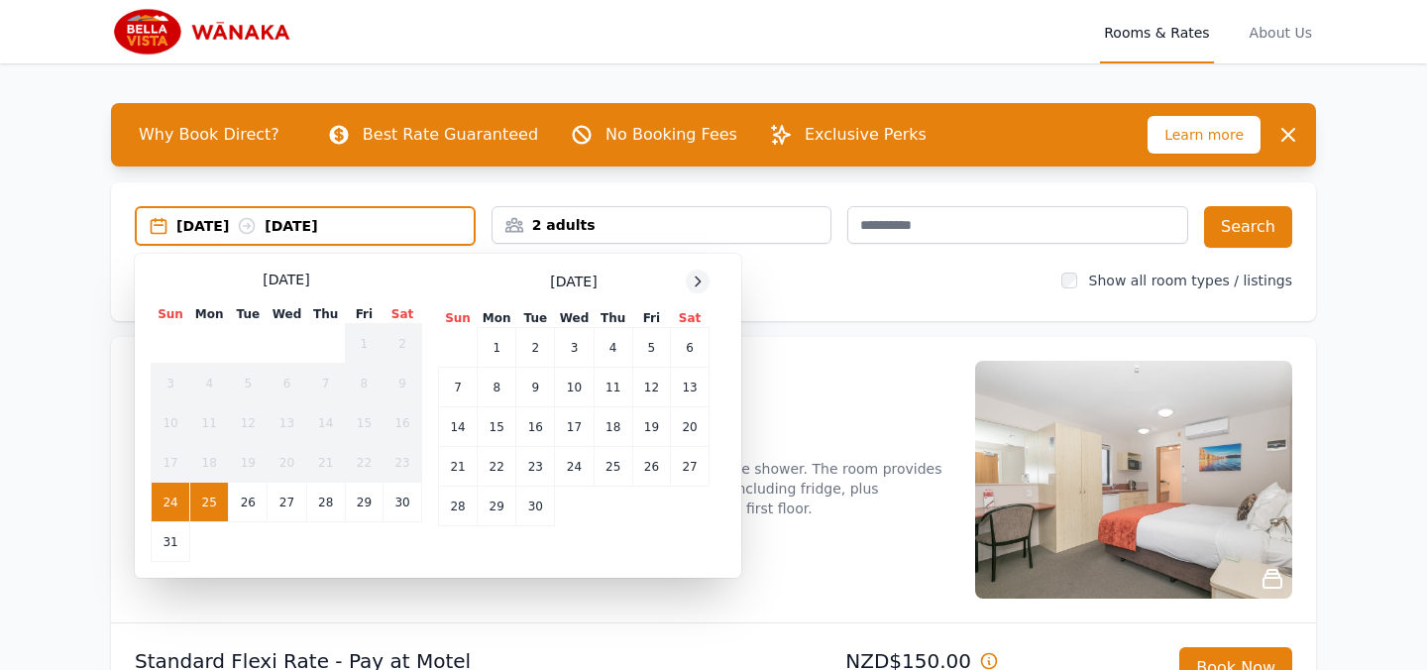
click at [701, 271] on div at bounding box center [698, 282] width 24 height 24
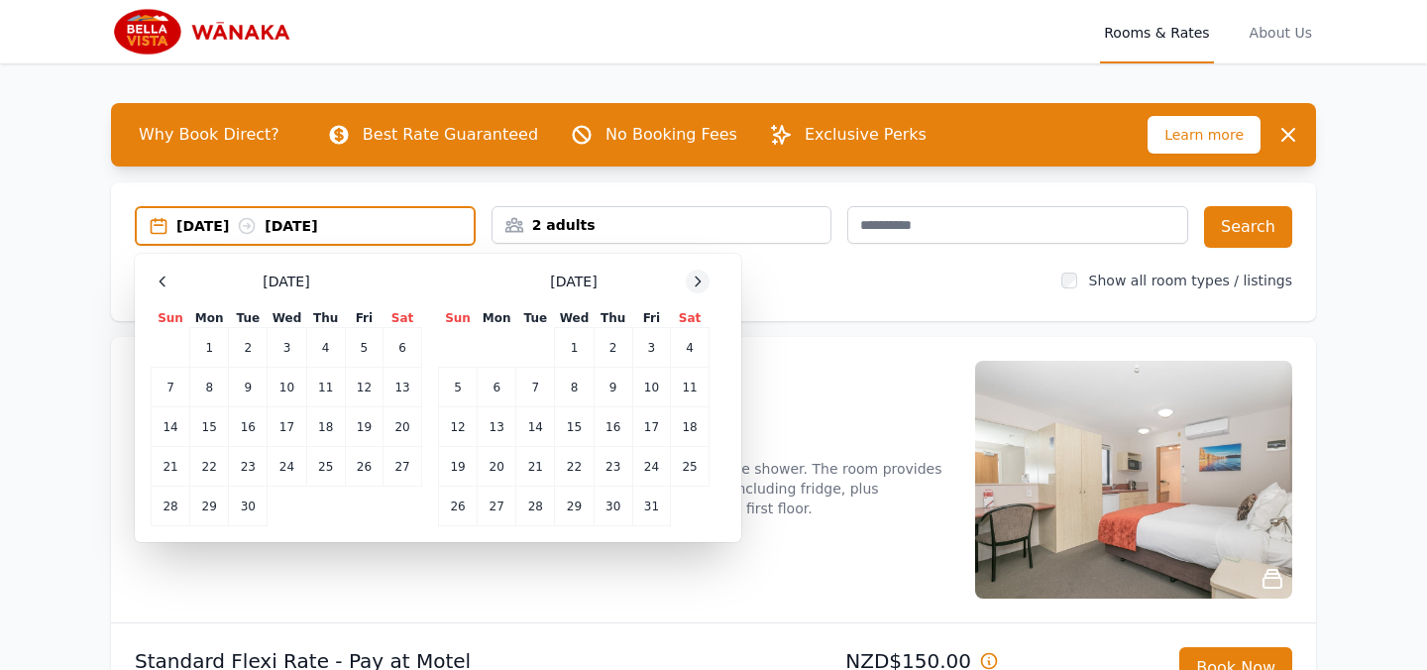
click at [700, 271] on div at bounding box center [698, 282] width 24 height 24
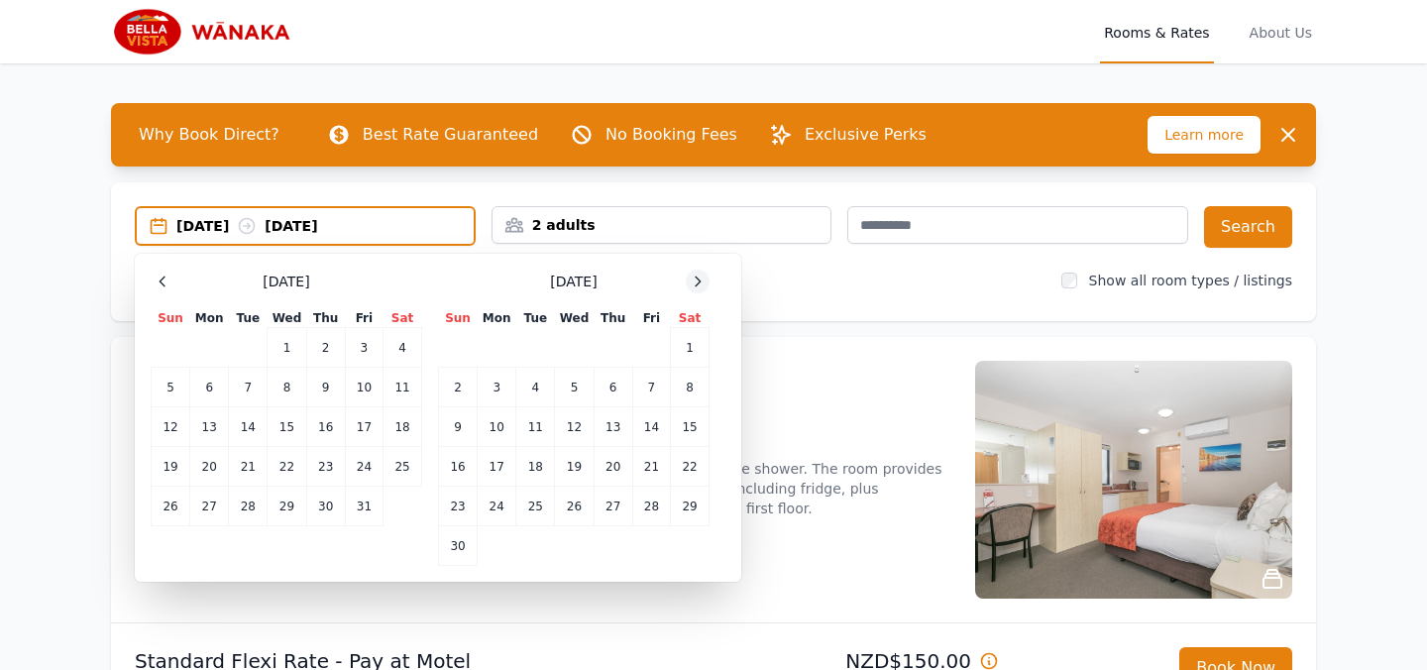
click at [700, 271] on div at bounding box center [698, 282] width 24 height 24
click at [538, 500] on td "30" at bounding box center [535, 507] width 39 height 40
click at [694, 285] on icon at bounding box center [698, 281] width 16 height 16
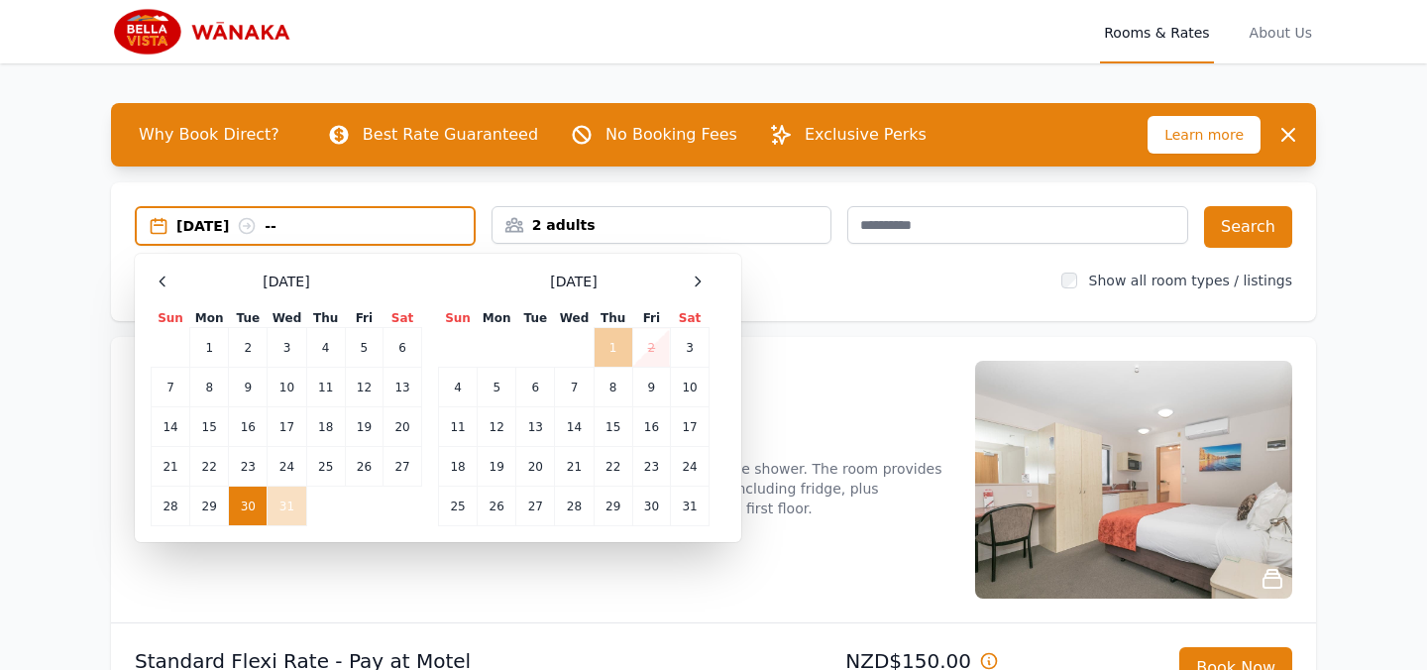
click at [604, 350] on td "1" at bounding box center [613, 348] width 39 height 40
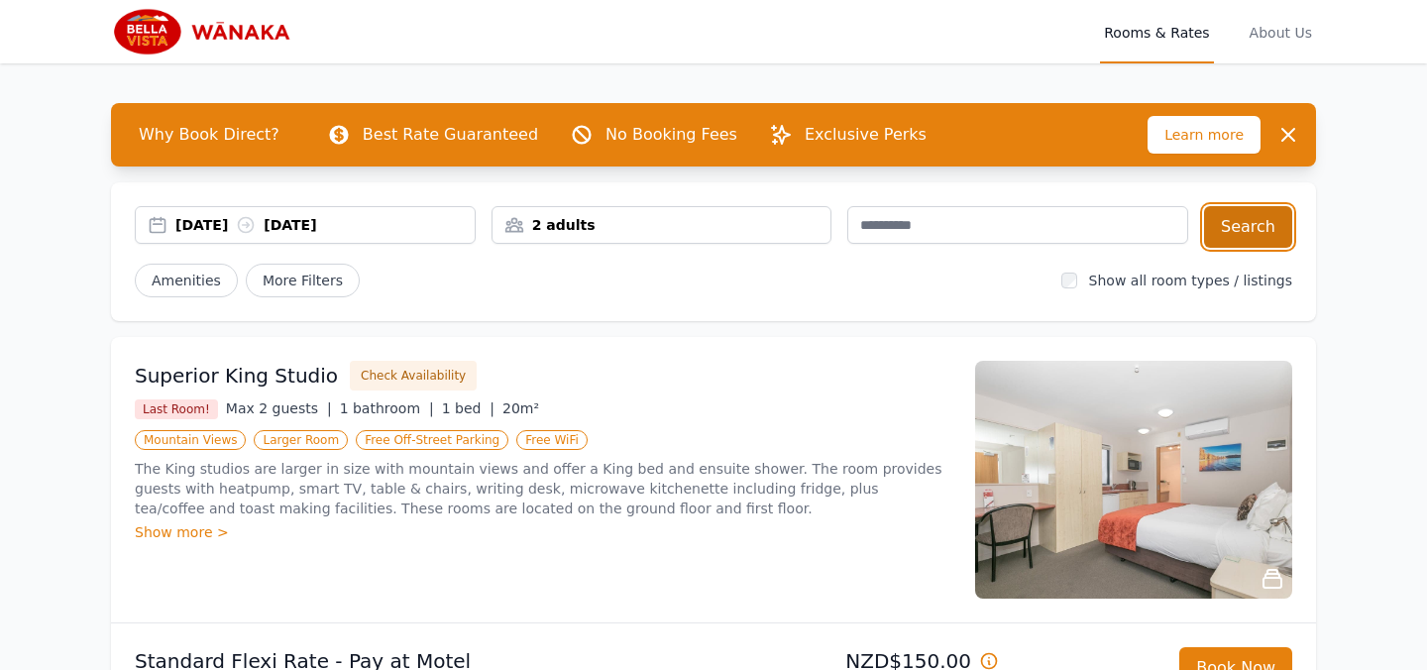
click at [1261, 220] on button "Search" at bounding box center [1248, 227] width 88 height 42
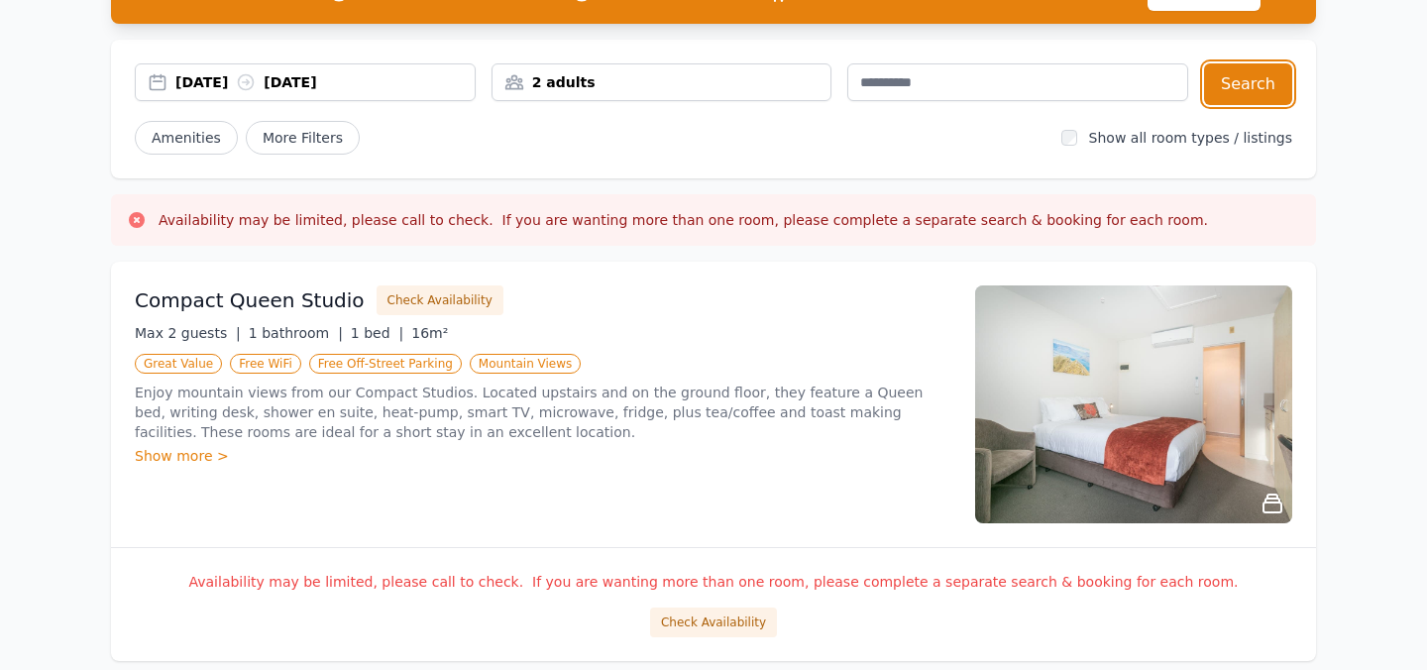
scroll to position [148, 0]
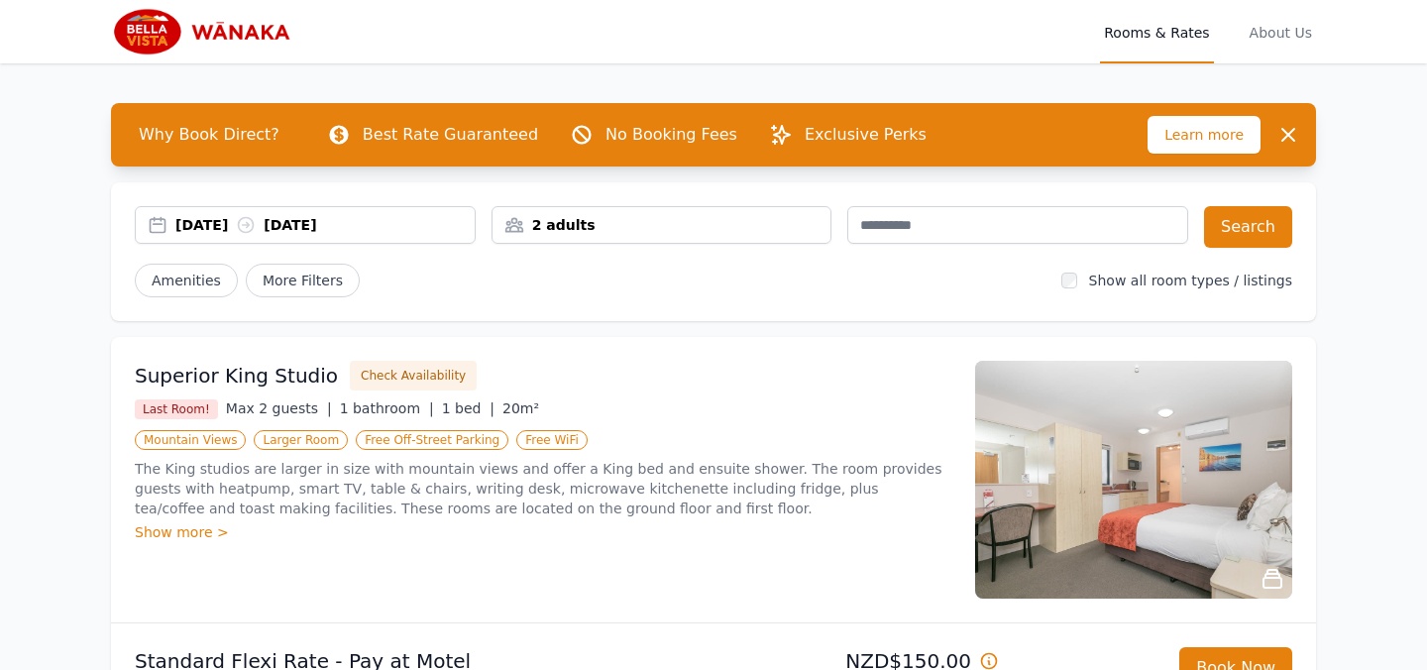
click at [301, 227] on div "[DATE] [DATE]" at bounding box center [324, 225] width 299 height 20
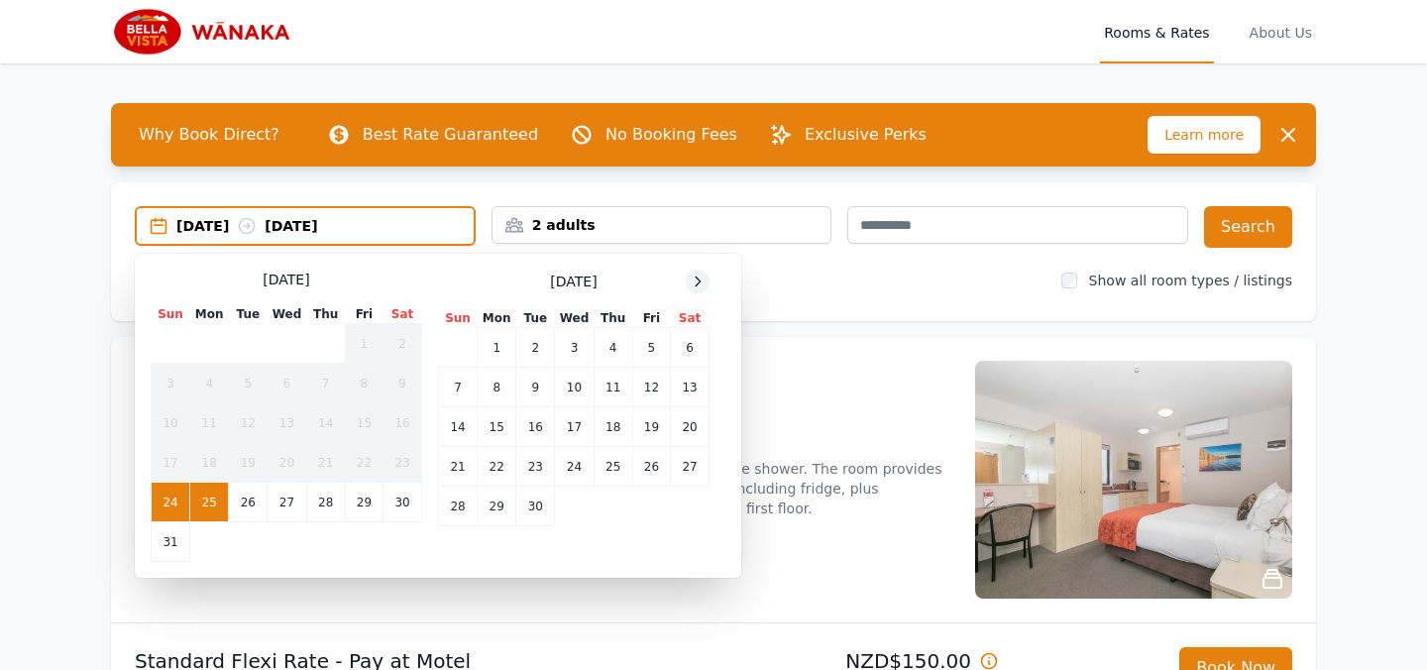
click at [707, 278] on div at bounding box center [698, 282] width 24 height 24
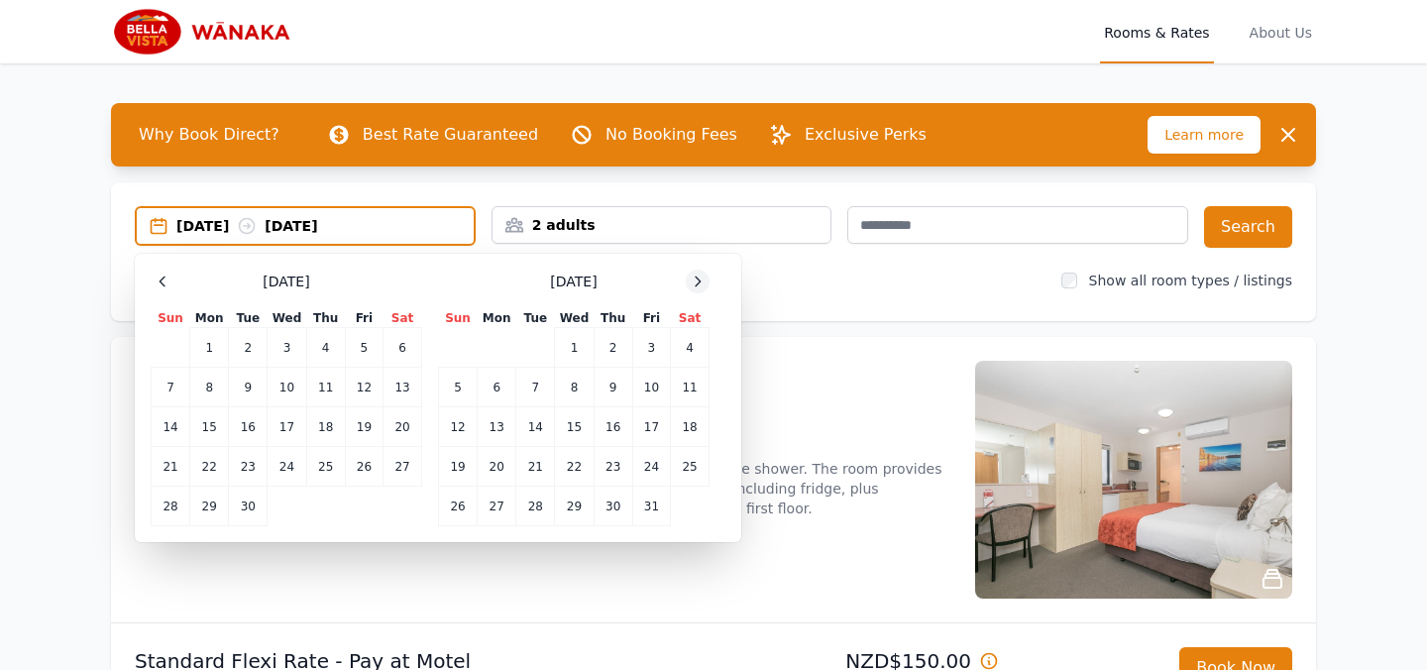
click at [707, 278] on div at bounding box center [698, 282] width 24 height 24
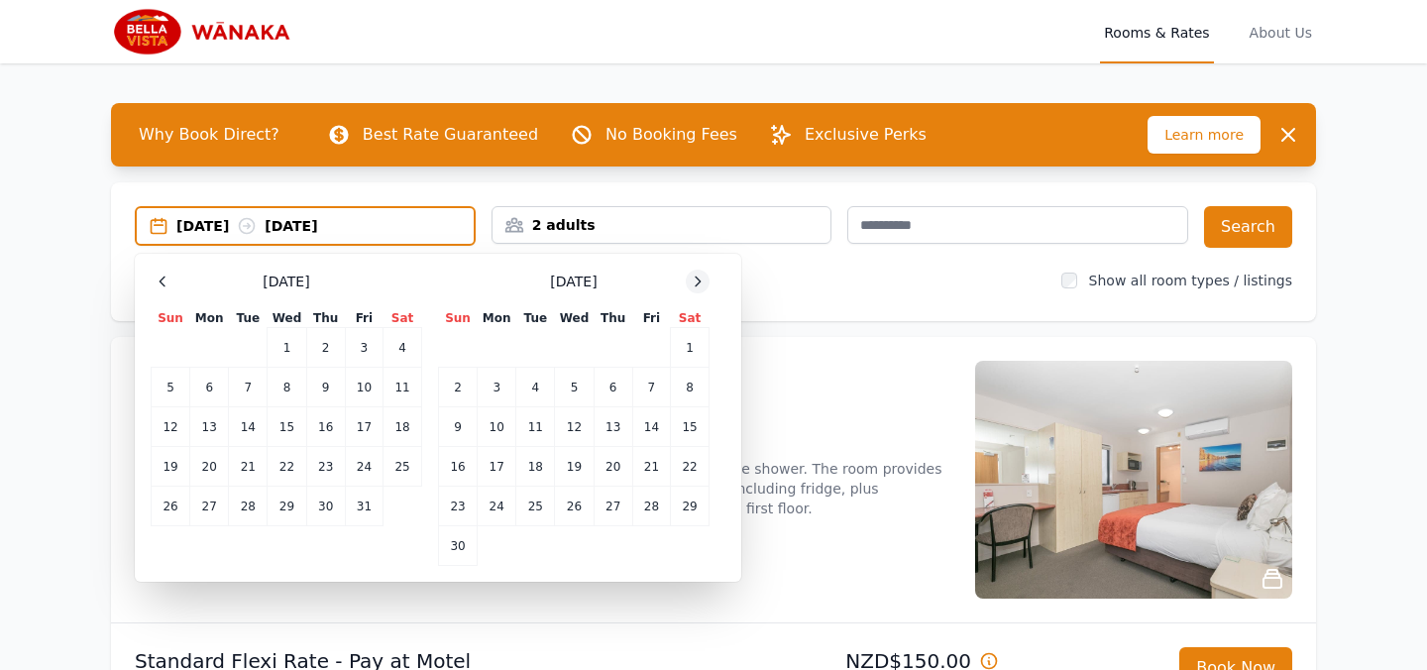
click at [707, 278] on div at bounding box center [698, 282] width 24 height 24
click at [533, 488] on td "30" at bounding box center [535, 507] width 39 height 40
click at [488, 511] on td "29" at bounding box center [497, 507] width 39 height 40
click at [705, 275] on div at bounding box center [698, 282] width 24 height 24
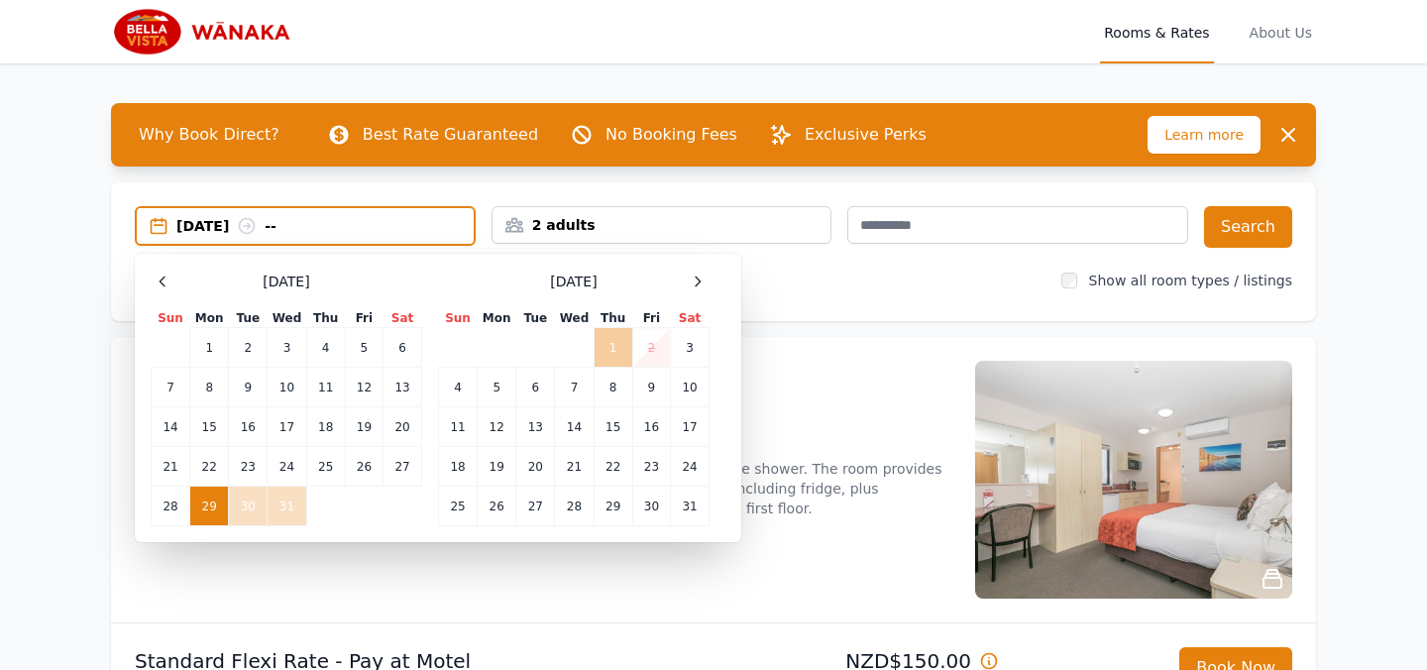
click at [615, 354] on td "1" at bounding box center [613, 348] width 39 height 40
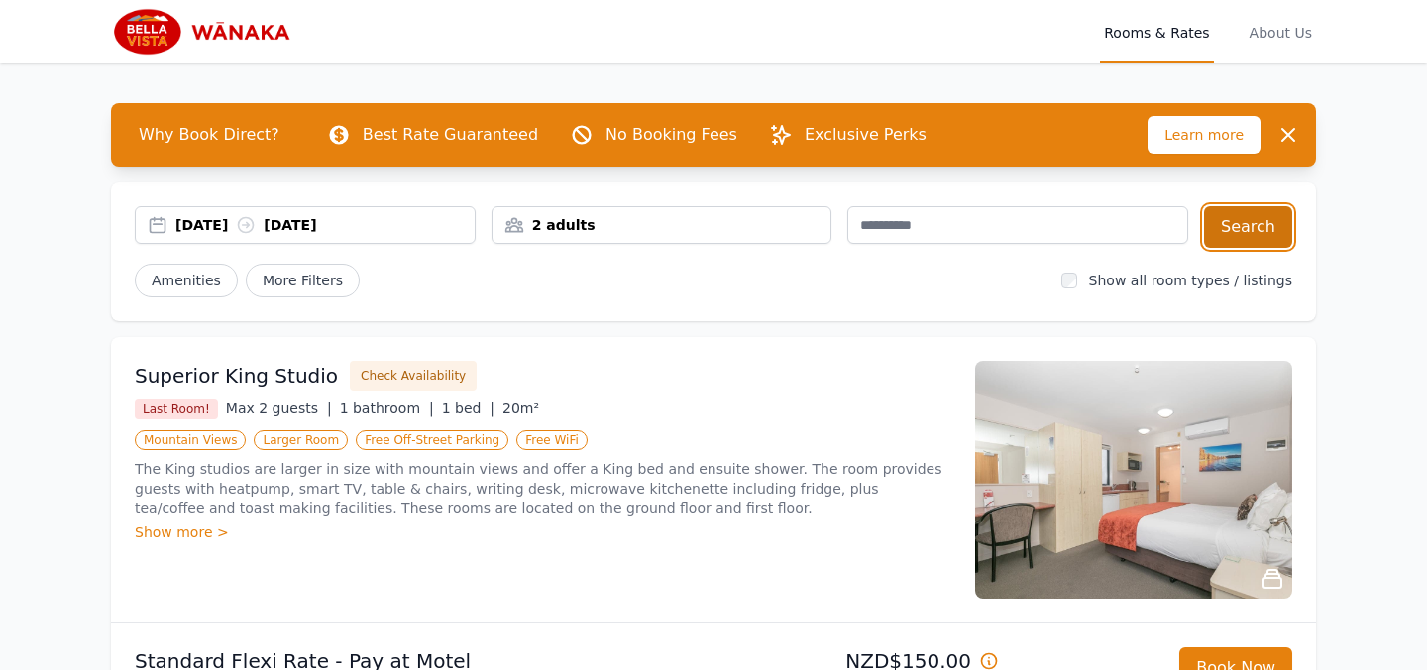
click at [1245, 221] on button "Search" at bounding box center [1248, 227] width 88 height 42
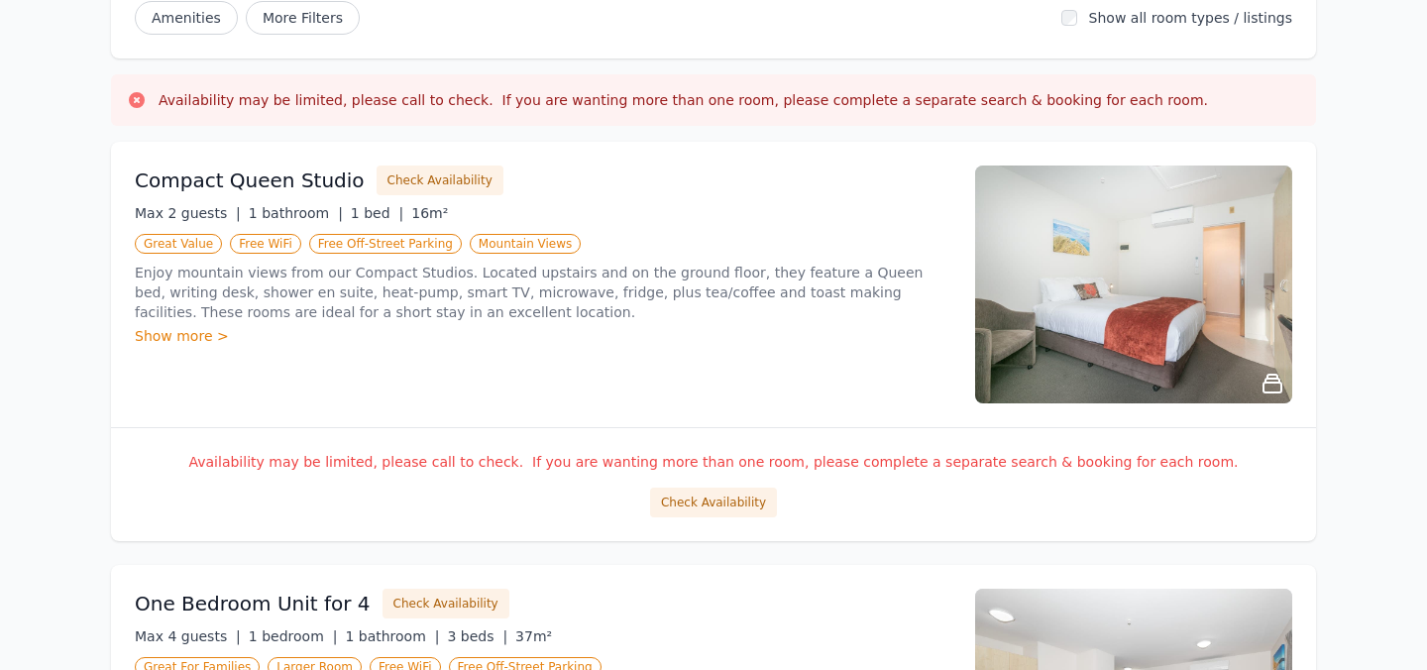
scroll to position [260, 0]
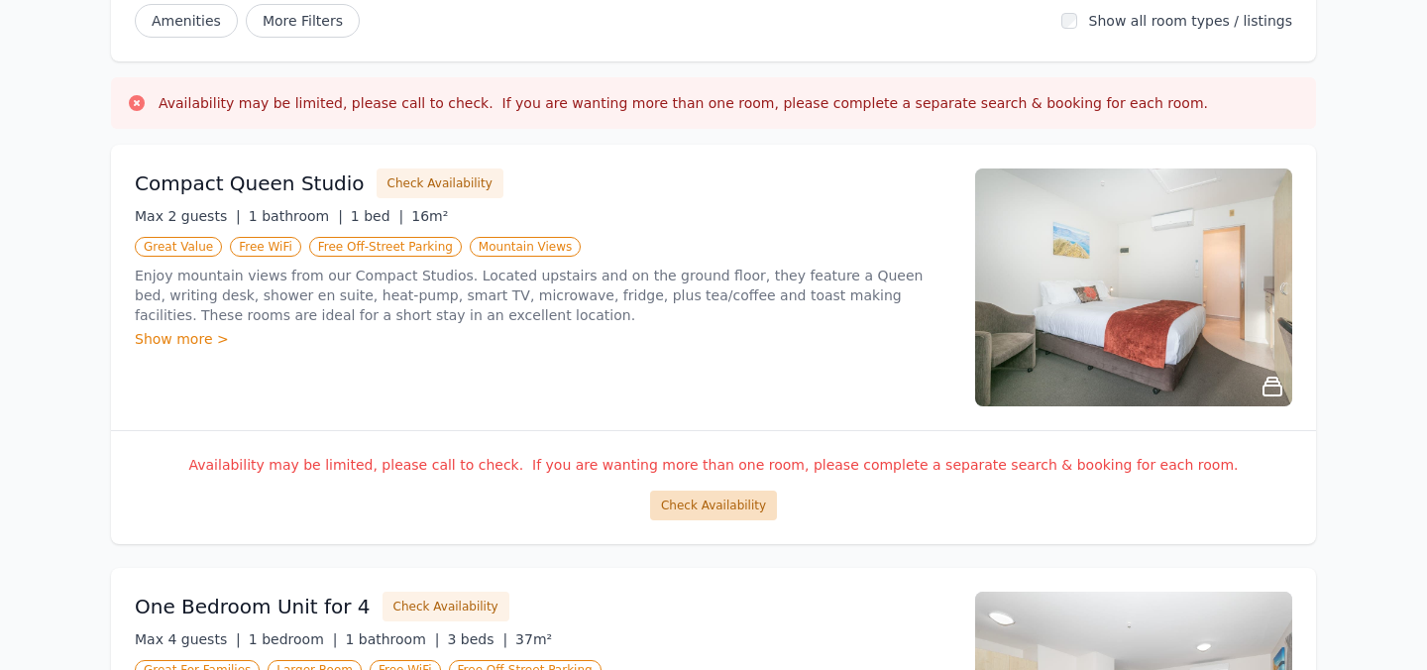
click at [662, 496] on button "Check Availability" at bounding box center [713, 505] width 127 height 30
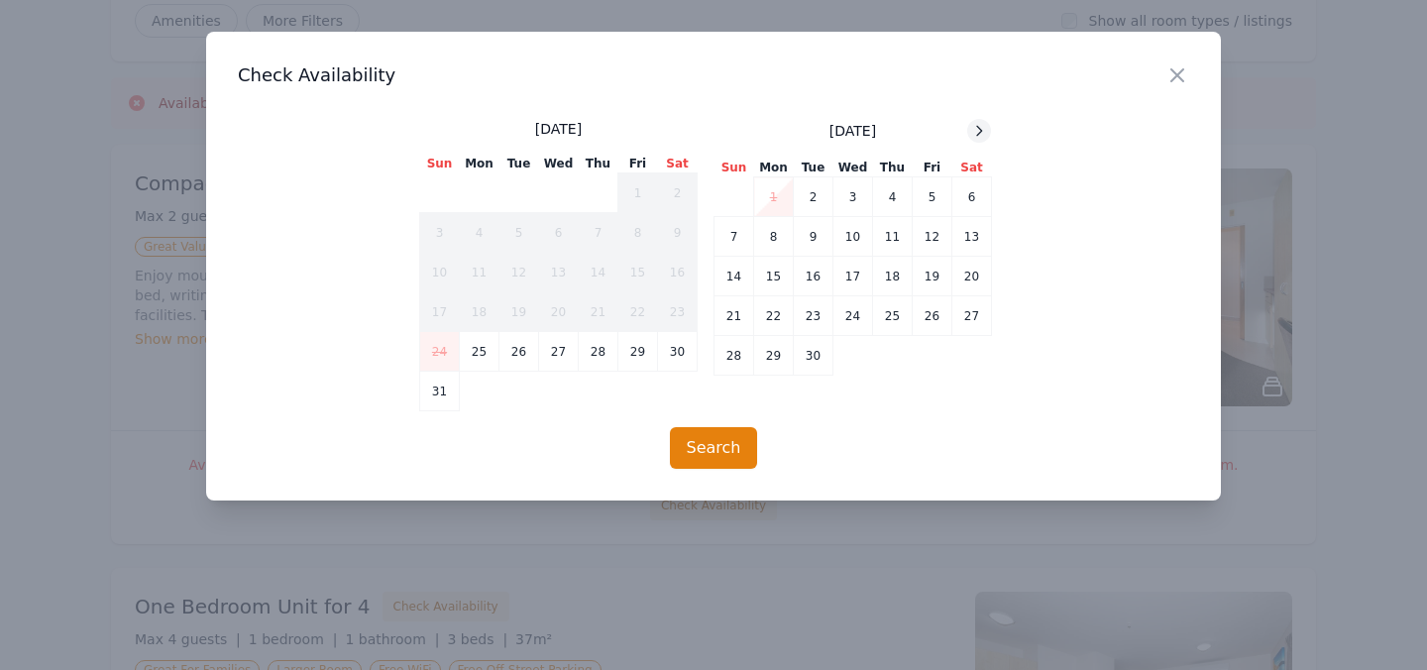
click at [985, 126] on icon at bounding box center [979, 131] width 16 height 16
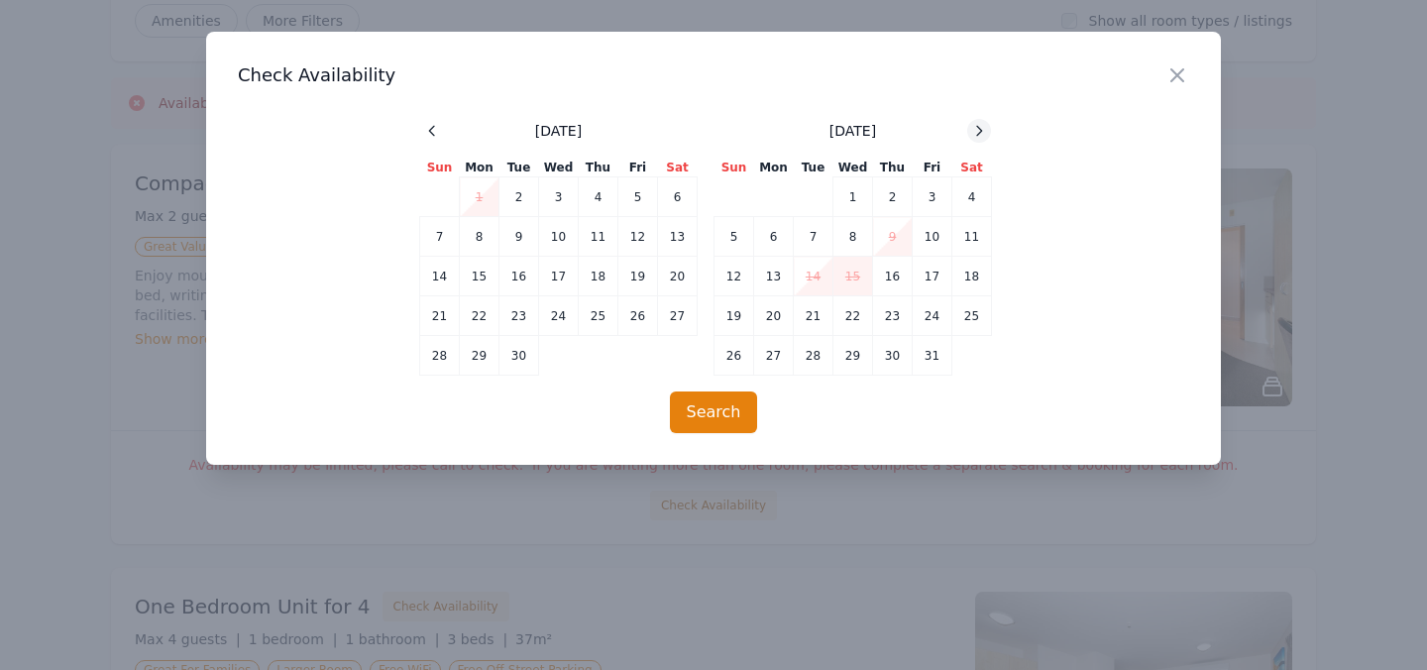
click at [985, 127] on icon at bounding box center [979, 131] width 16 height 16
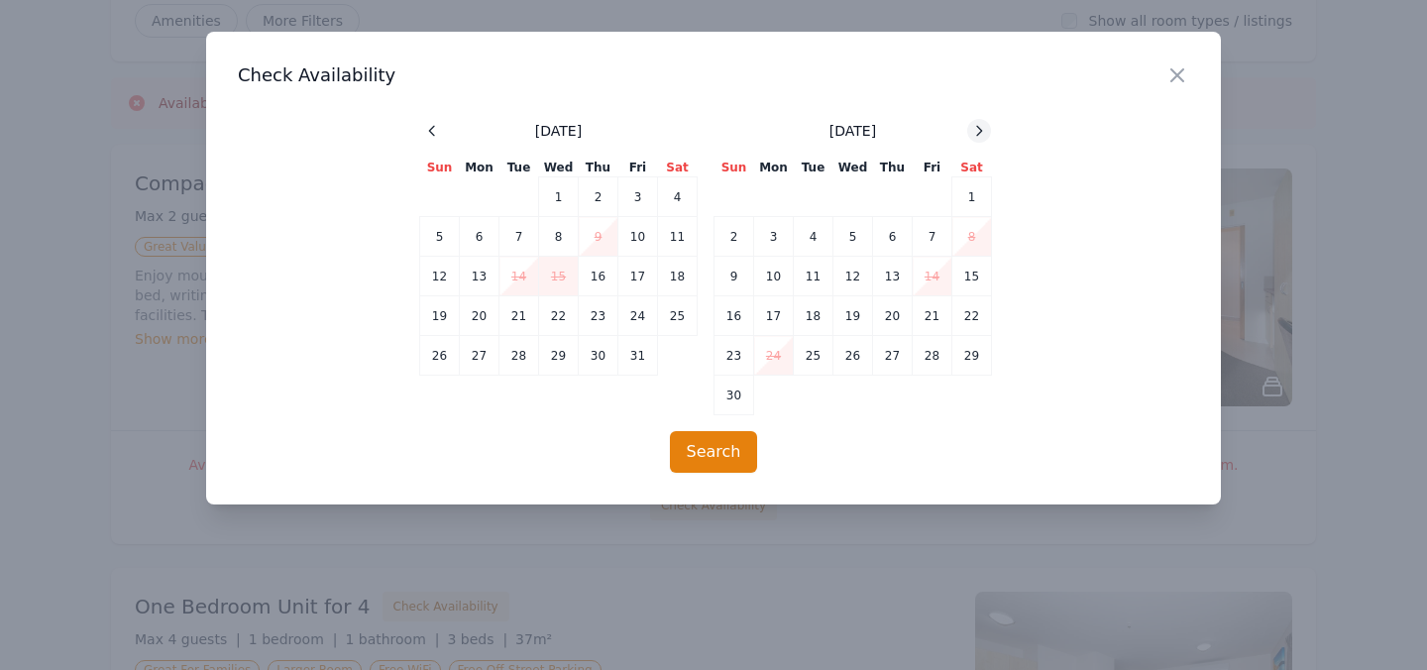
click at [985, 127] on icon at bounding box center [979, 131] width 16 height 16
click at [765, 356] on td "29" at bounding box center [774, 356] width 40 height 40
click at [979, 131] on icon at bounding box center [979, 131] width 16 height 16
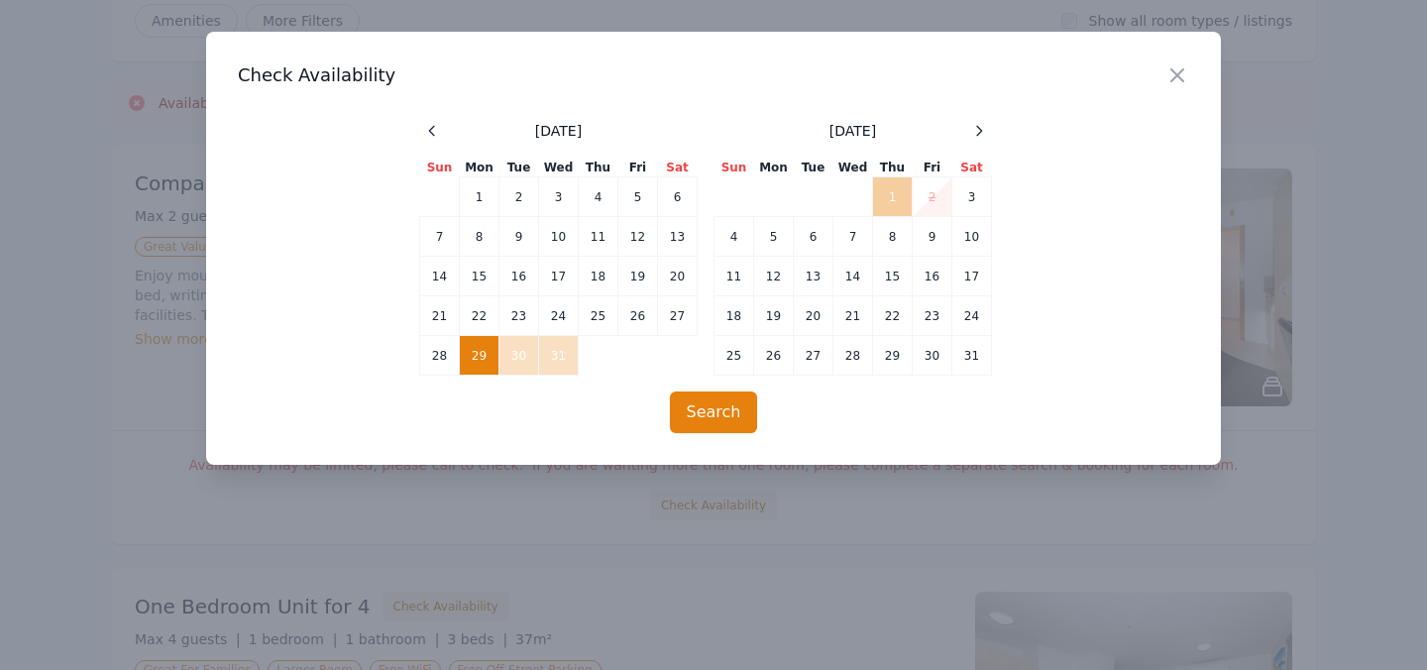
click at [897, 193] on td "1" at bounding box center [893, 197] width 40 height 40
click at [704, 415] on button "Search" at bounding box center [714, 412] width 88 height 42
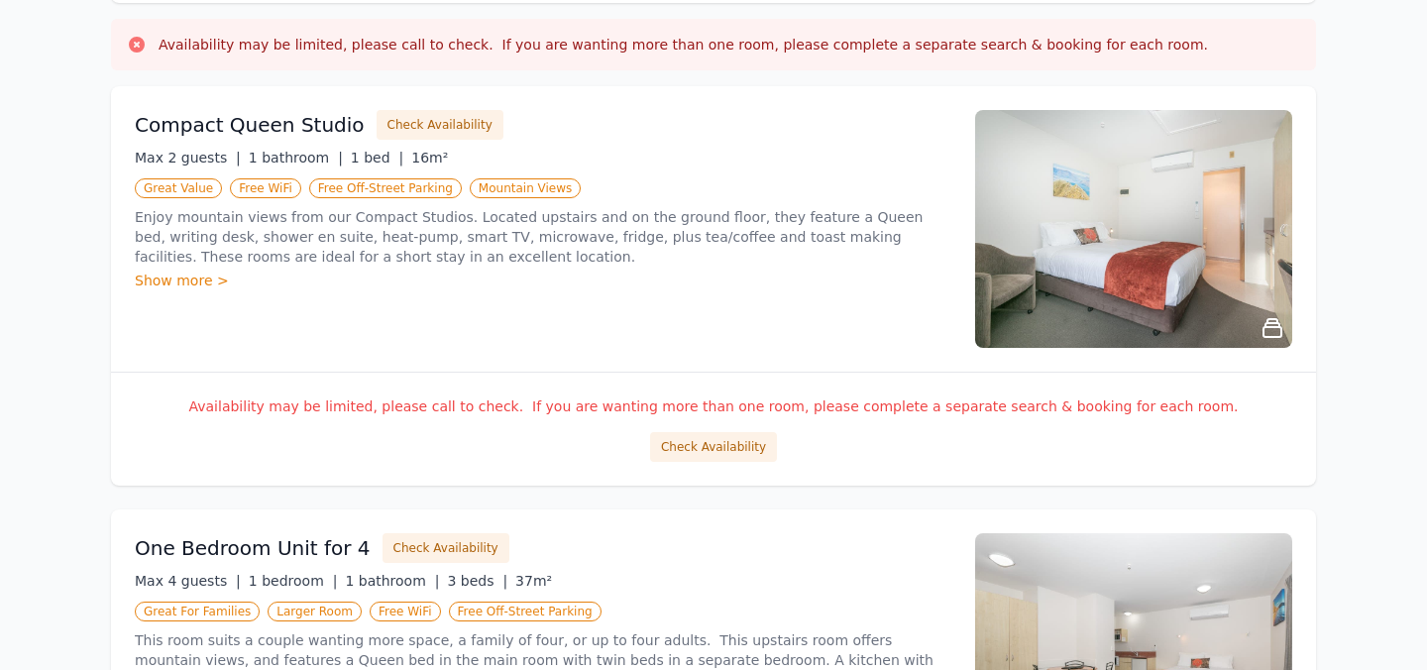
scroll to position [320, 0]
